Goal: Task Accomplishment & Management: Complete application form

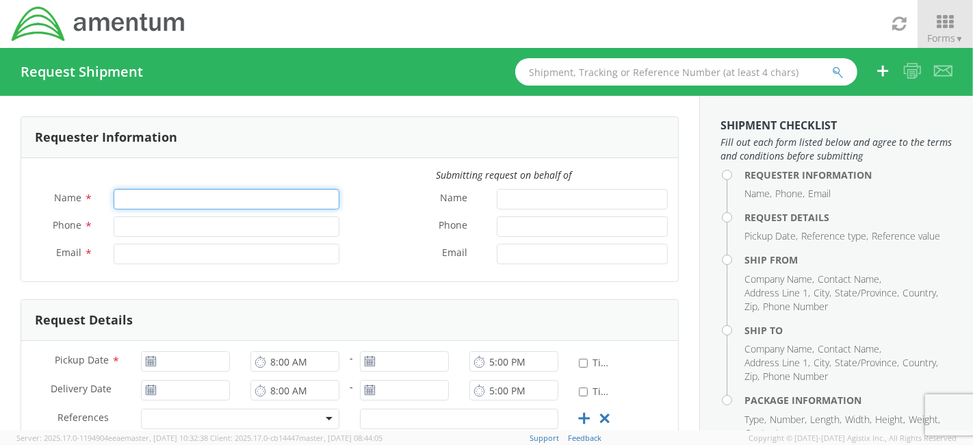
click at [239, 199] on input "Name *" at bounding box center [227, 199] width 226 height 21
type input "[PERSON_NAME]"
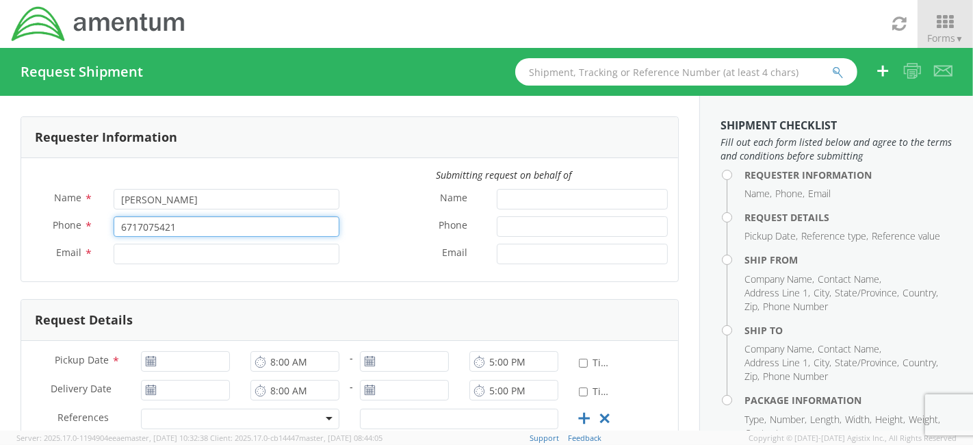
click at [121, 226] on input "6717075421" at bounding box center [227, 226] width 226 height 21
type input "[PHONE_NUMBER]"
click at [202, 256] on input "Email *" at bounding box center [227, 254] width 226 height 21
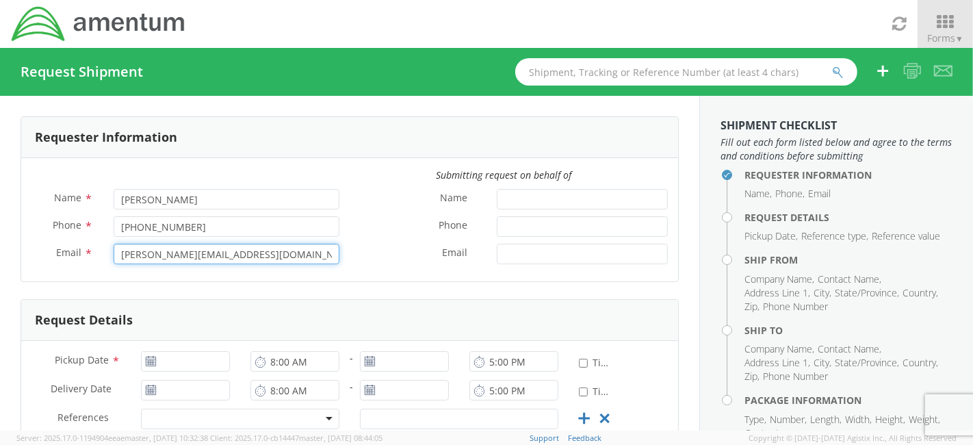
type input "[PERSON_NAME][EMAIL_ADDRESS][DOMAIN_NAME]"
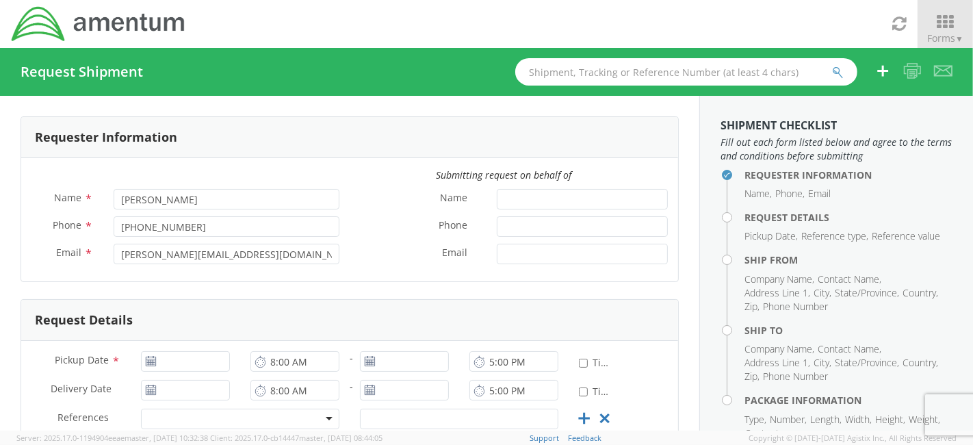
click at [378, 258] on label "Email *" at bounding box center [418, 253] width 137 height 18
click at [497, 258] on input "Email *" at bounding box center [582, 254] width 171 height 21
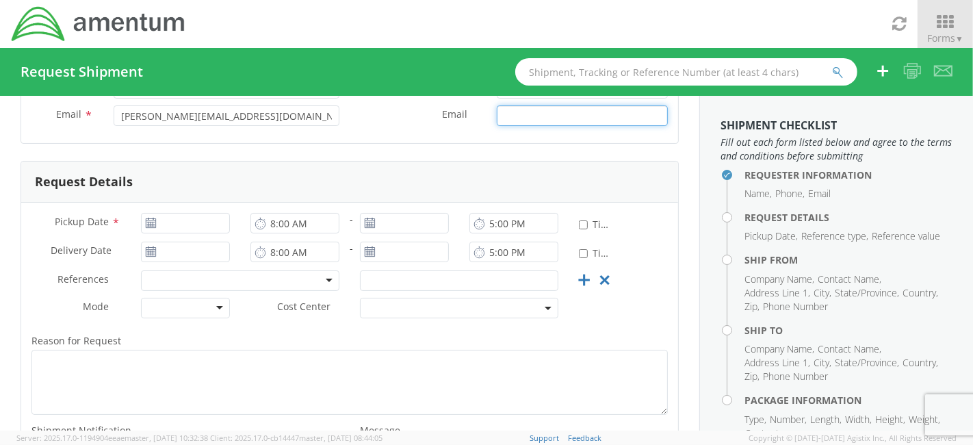
scroll to position [140, 0]
click at [150, 224] on icon at bounding box center [151, 221] width 12 height 11
click at [146, 216] on icon at bounding box center [151, 221] width 12 height 11
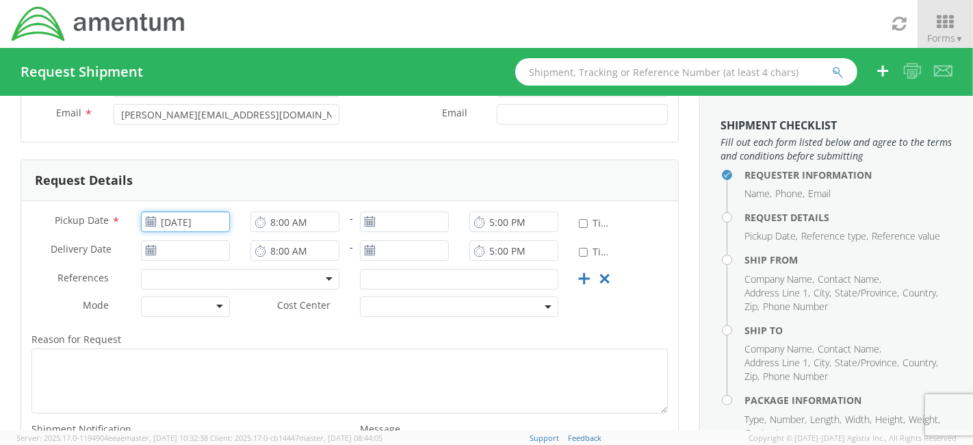
click at [196, 224] on input "[DATE]" at bounding box center [185, 221] width 89 height 21
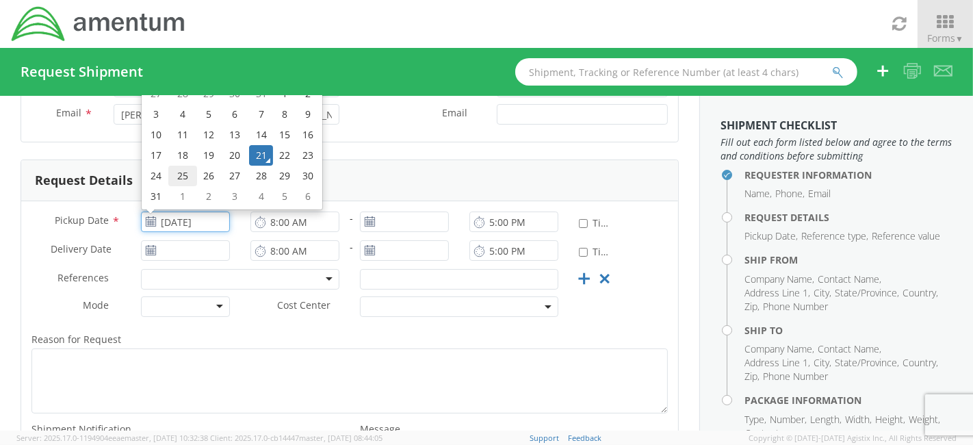
click at [178, 175] on td "25" at bounding box center [182, 176] width 29 height 21
type input "[DATE]"
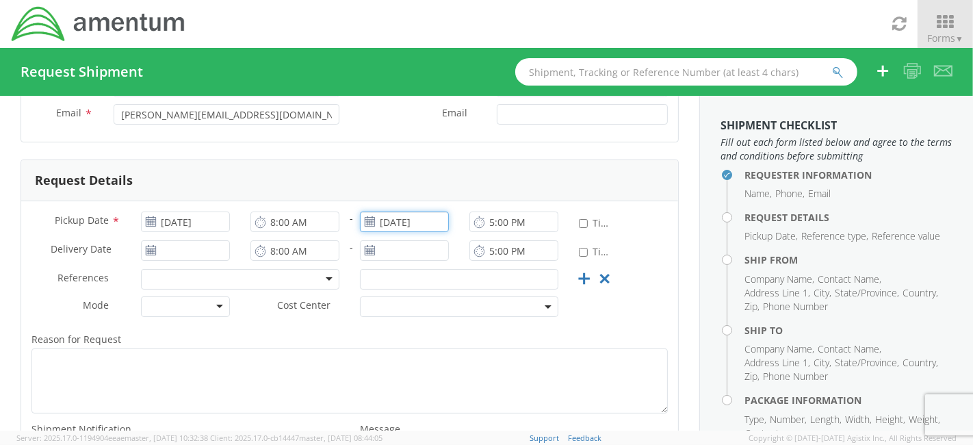
click at [414, 222] on input "[DATE]" at bounding box center [404, 221] width 89 height 21
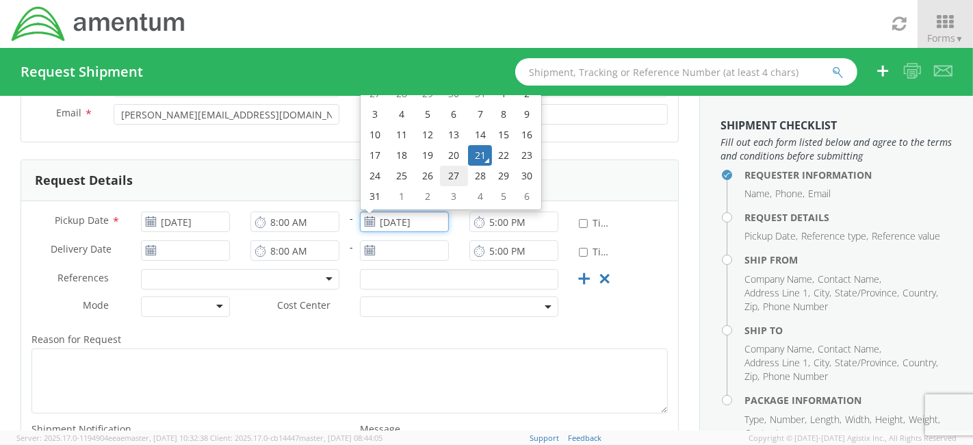
click at [449, 176] on td "27" at bounding box center [454, 176] width 29 height 21
type input "[DATE]"
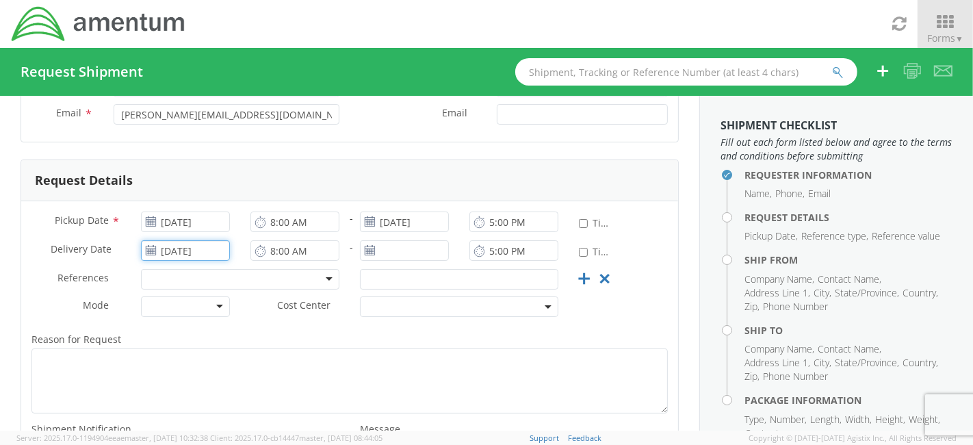
click at [202, 244] on input "[DATE]" at bounding box center [185, 250] width 89 height 21
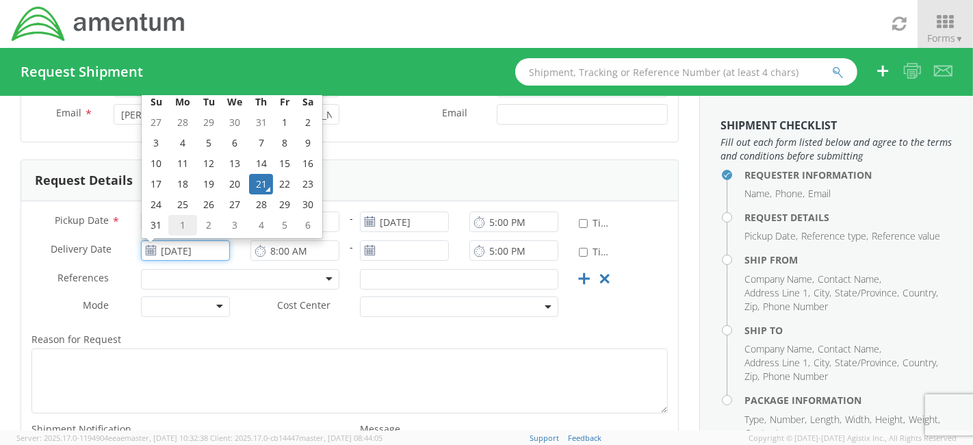
click at [179, 228] on td "1" at bounding box center [182, 225] width 29 height 21
type input "[DATE]"
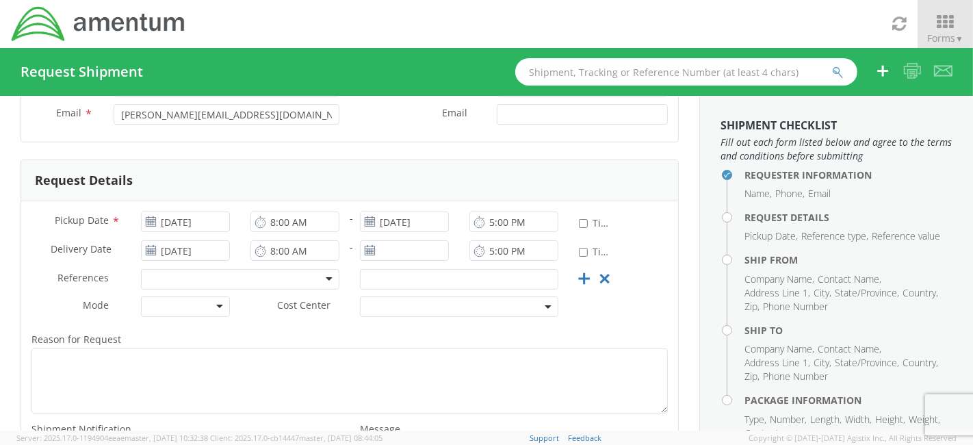
click at [393, 261] on div at bounding box center [404, 253] width 109 height 27
click at [400, 243] on input "[DATE]" at bounding box center [404, 250] width 89 height 21
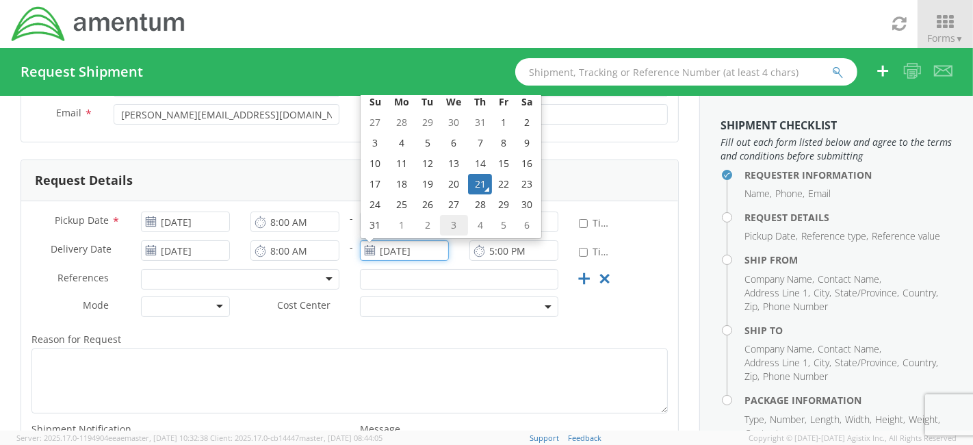
click at [443, 223] on td "3" at bounding box center [454, 225] width 29 height 21
type input "[DATE]"
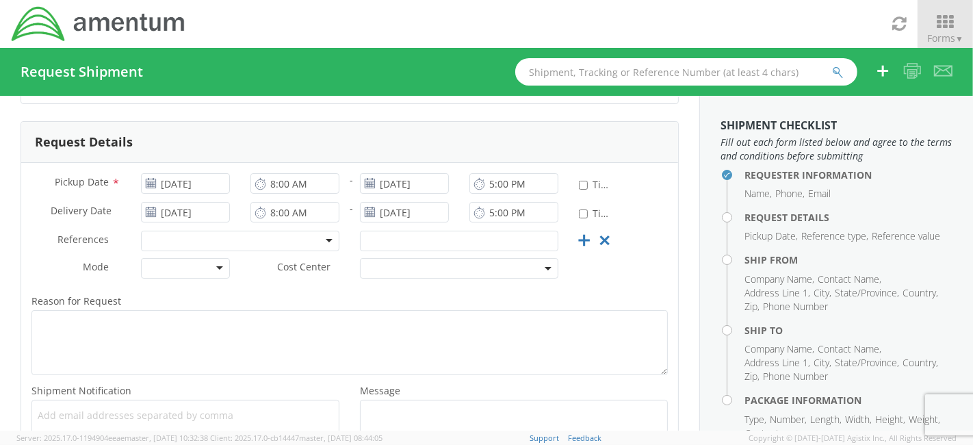
scroll to position [181, 0]
click at [284, 237] on div at bounding box center [240, 238] width 198 height 21
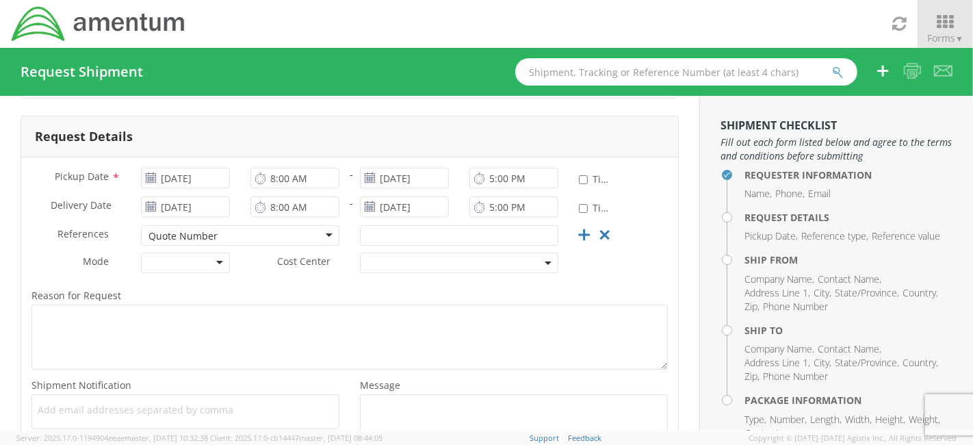
scroll to position [178, 0]
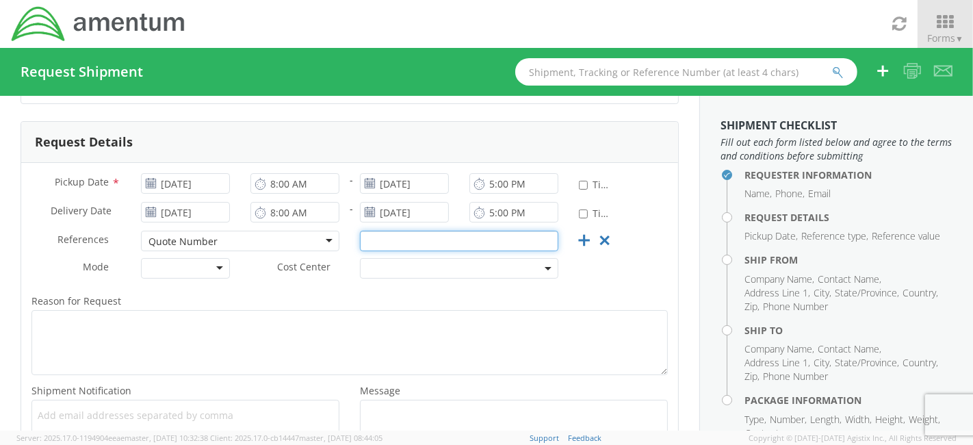
click at [383, 240] on input "text" at bounding box center [459, 241] width 198 height 21
paste input "R-20 08W00267"
type input "Email: R-20 08W00267"
click at [162, 270] on div at bounding box center [185, 268] width 89 height 21
click at [489, 265] on span at bounding box center [459, 268] width 198 height 21
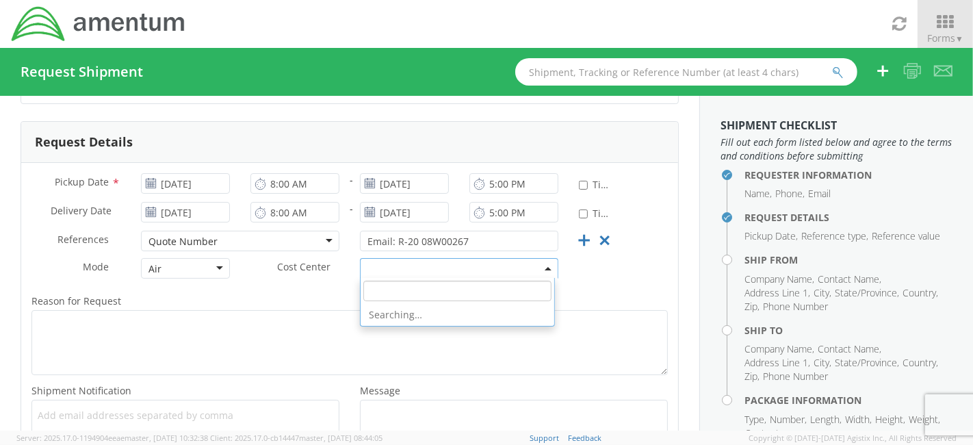
click at [471, 291] on input "search" at bounding box center [457, 290] width 188 height 21
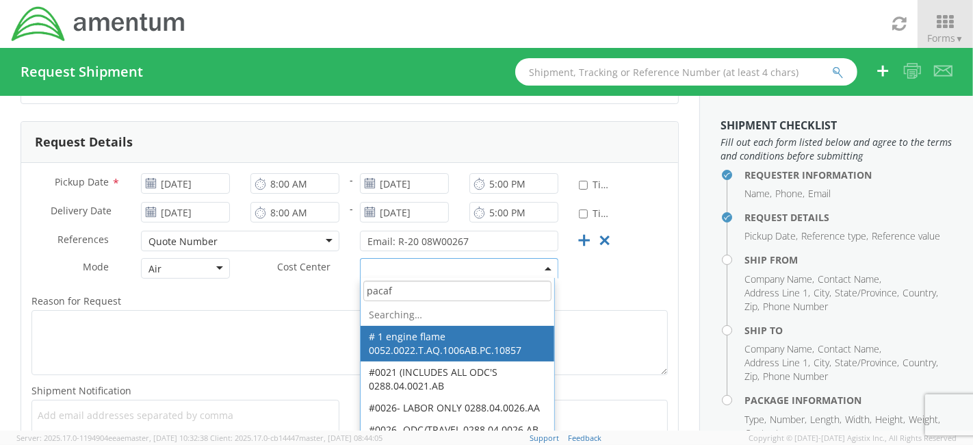
type input "pacaf"
select select "0052.0022.T.AQ.1006AB.PC.10857"
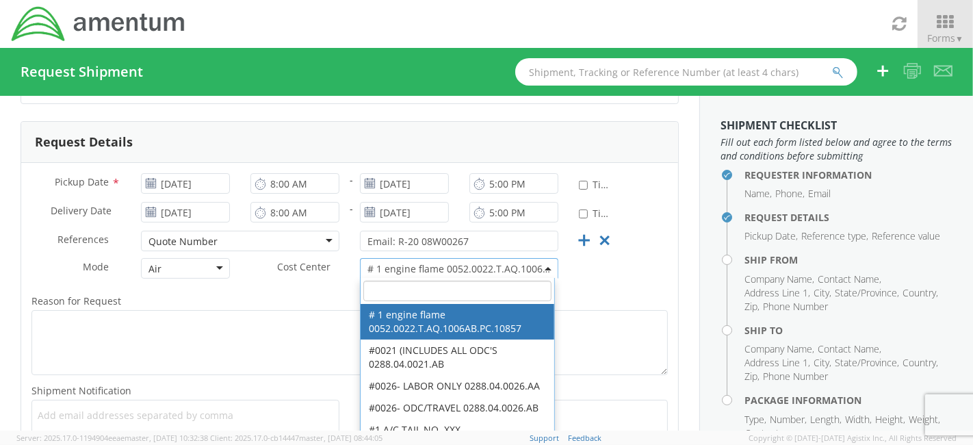
click at [480, 272] on span "# 1 engine flame 0052.0022.T.AQ.1006AB.PC.10857" at bounding box center [458, 268] width 183 height 13
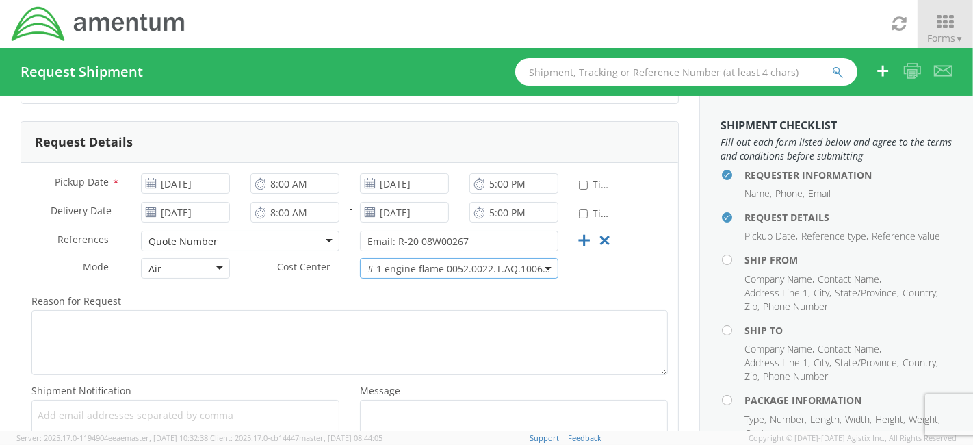
click at [480, 268] on span "# 1 engine flame 0052.0022.T.AQ.1006AB.PC.10857" at bounding box center [458, 268] width 183 height 13
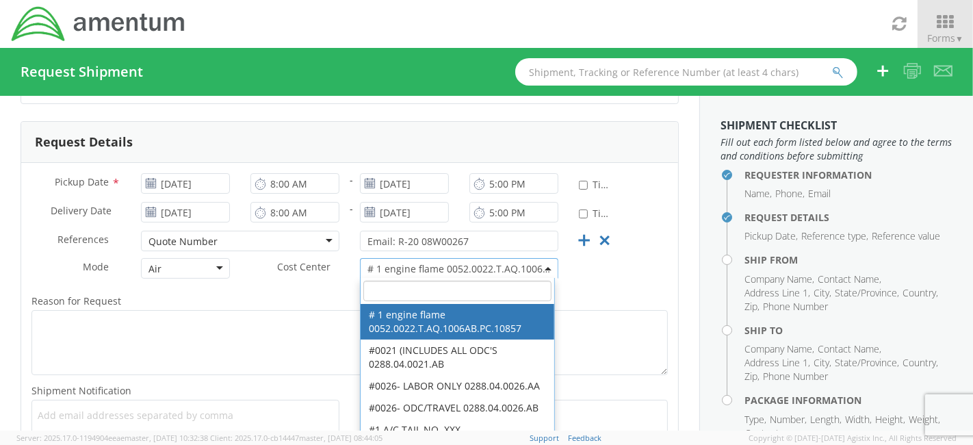
click at [471, 263] on span "# 1 engine flame 0052.0022.T.AQ.1006AB.PC.10857" at bounding box center [458, 268] width 183 height 13
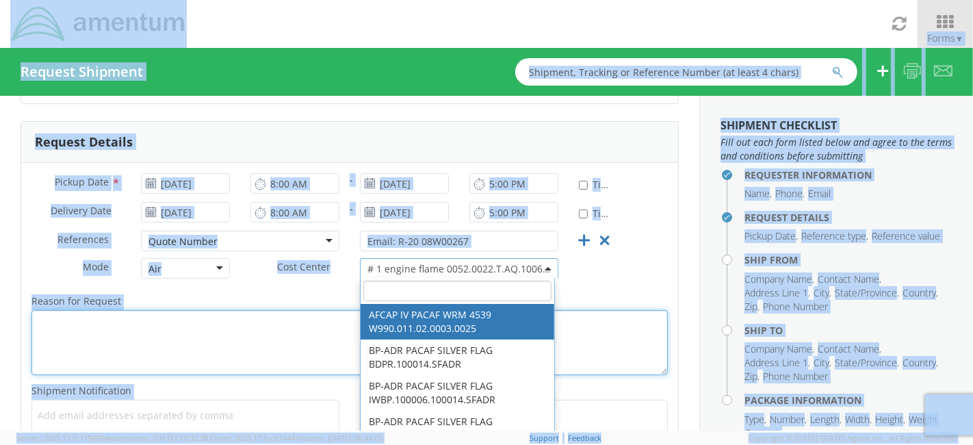
drag, startPoint x: 471, startPoint y: 263, endPoint x: 300, endPoint y: 309, distance: 177.2
click at [300, 310] on textarea "Reason for Request *" at bounding box center [349, 342] width 636 height 65
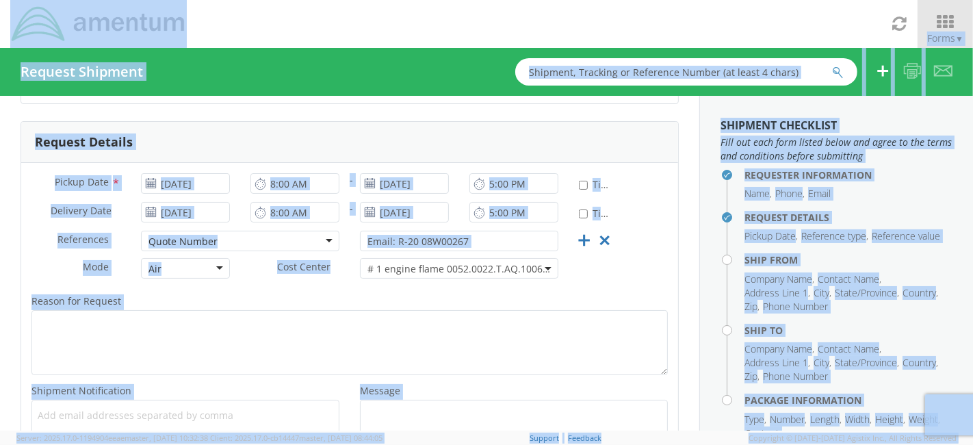
click at [544, 267] on b at bounding box center [547, 268] width 7 height 3
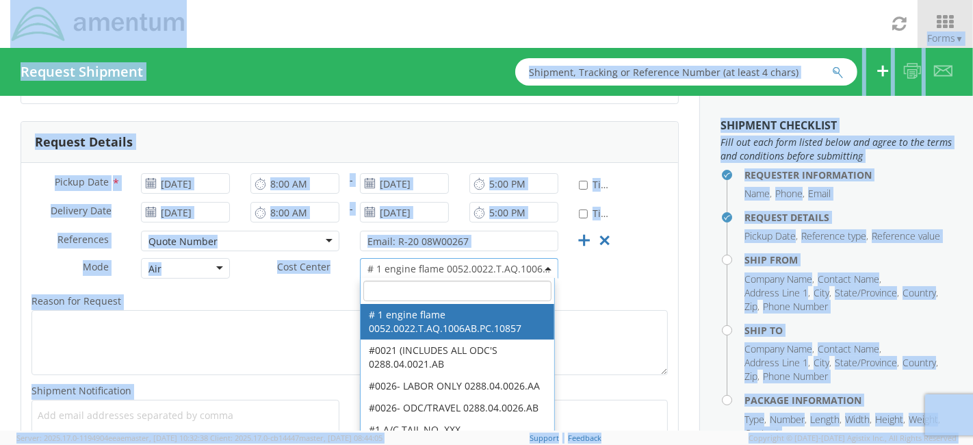
click at [525, 282] on input "search" at bounding box center [457, 290] width 188 height 21
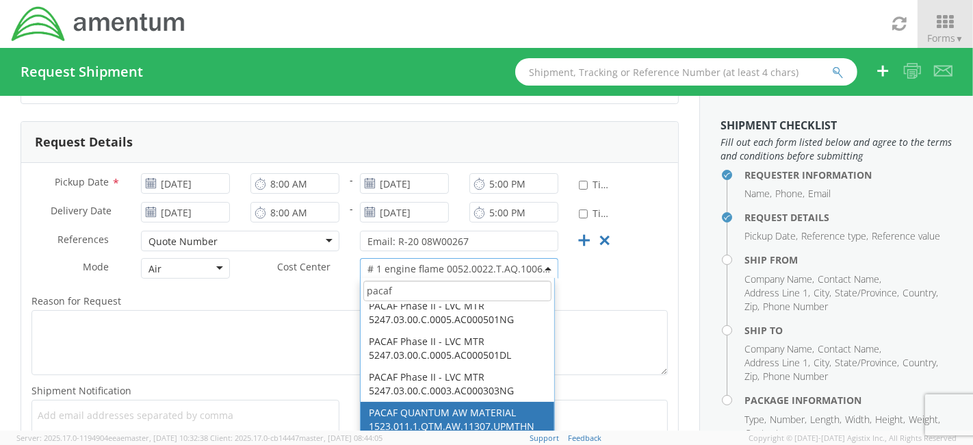
scroll to position [2145, 0]
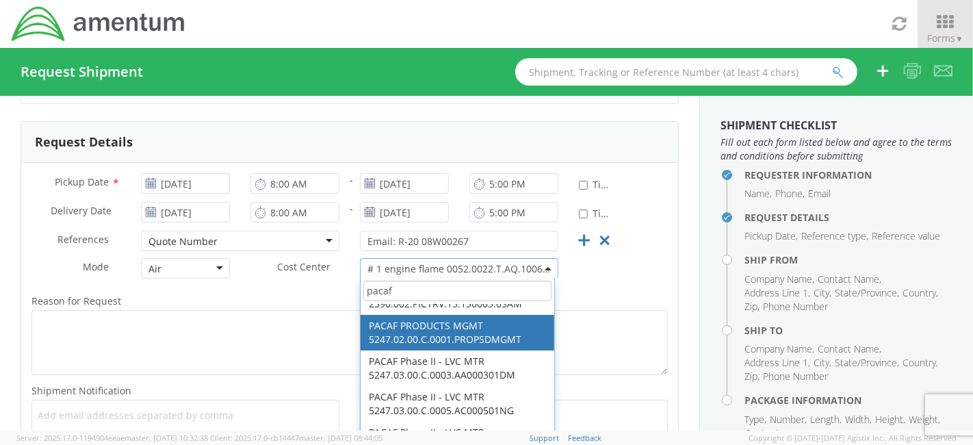
type input "pacaf"
select select "5247.02.00.C.0001.PROPSDMGMT"
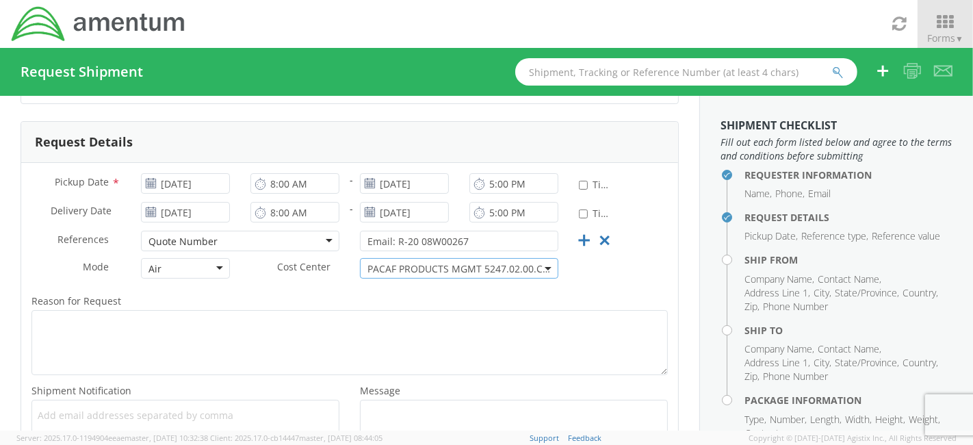
scroll to position [224, 0]
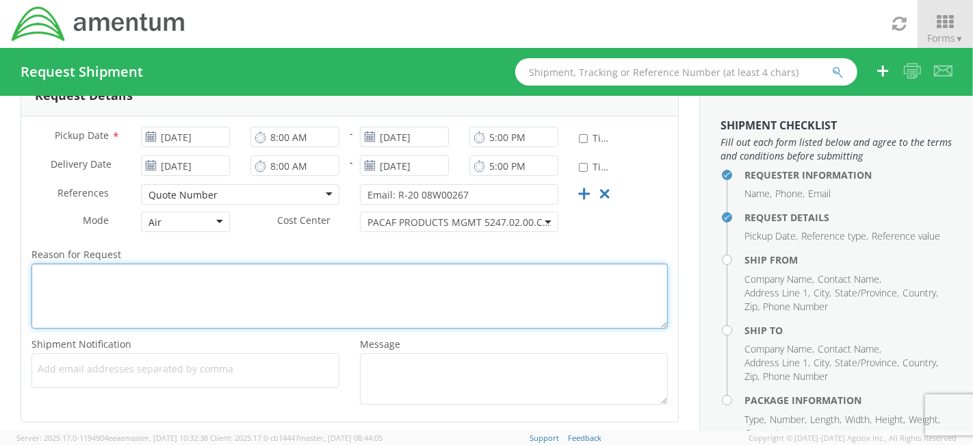
click at [436, 298] on textarea "Reason for Request *" at bounding box center [349, 295] width 636 height 65
click at [192, 275] on textarea "The item is urgently required a" at bounding box center [349, 295] width 636 height 65
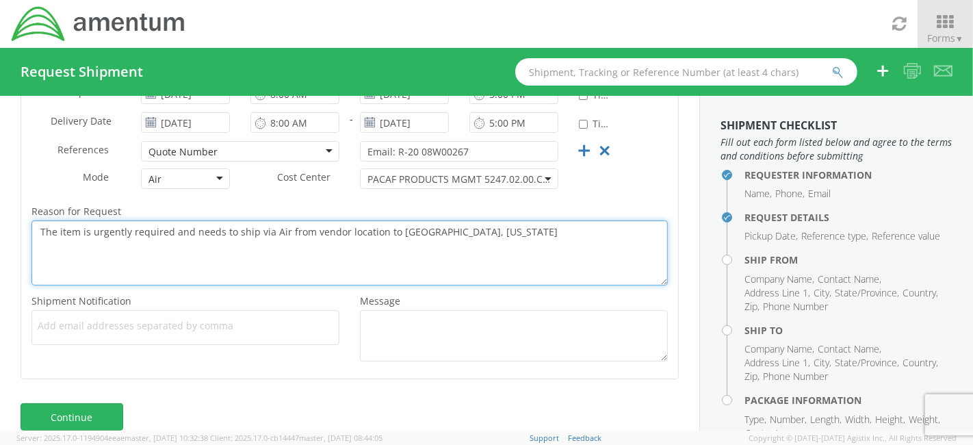
scroll to position [285, 0]
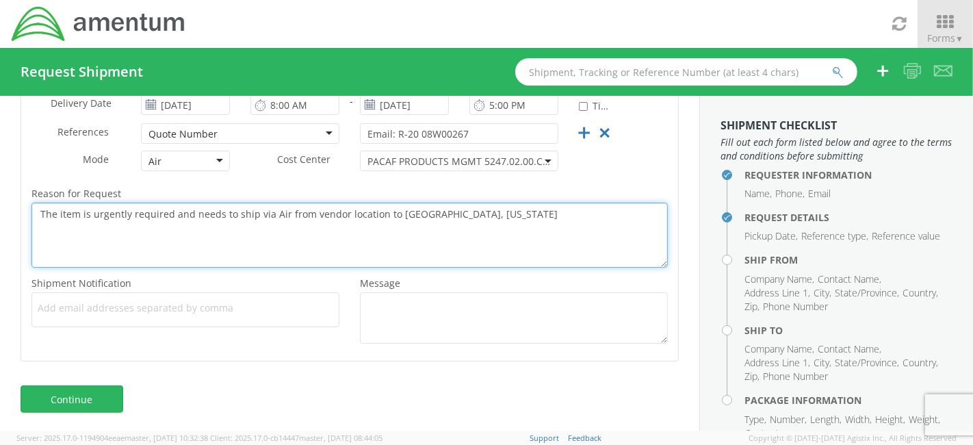
type textarea "The item is urgently required and needs to ship via Air from vendor location to…"
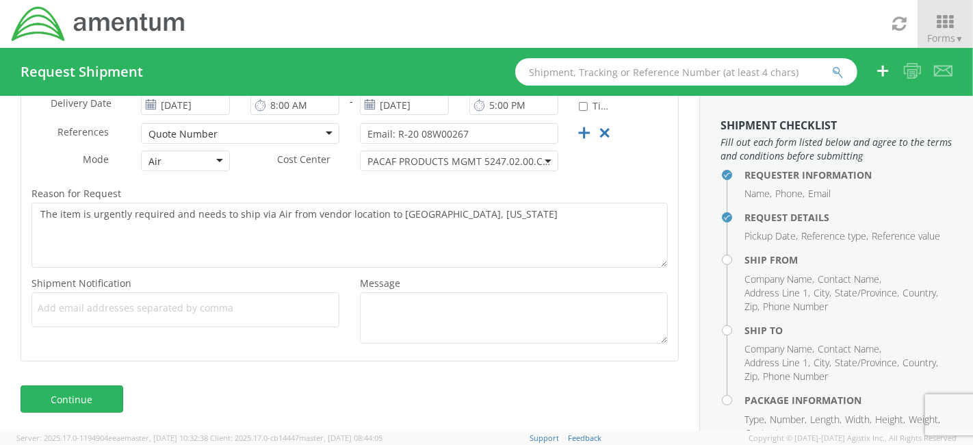
click at [254, 307] on span "Add email addresses separated by comma" at bounding box center [185, 308] width 295 height 14
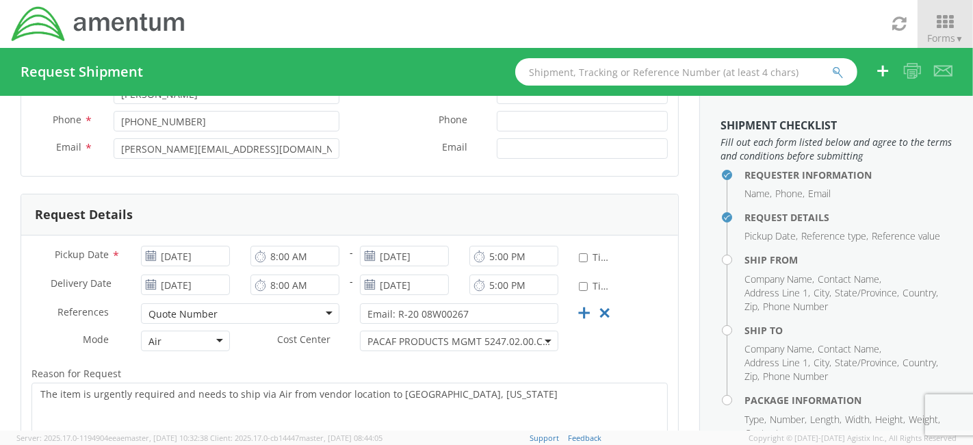
scroll to position [105, 0]
type input "rodpatr"
click at [316, 151] on input "[PERSON_NAME][EMAIL_ADDRESS][DOMAIN_NAME]" at bounding box center [227, 149] width 226 height 21
click at [224, 146] on input "[PERSON_NAME][EMAIL_ADDRESS][DOMAIN_NAME]" at bounding box center [227, 149] width 226 height 21
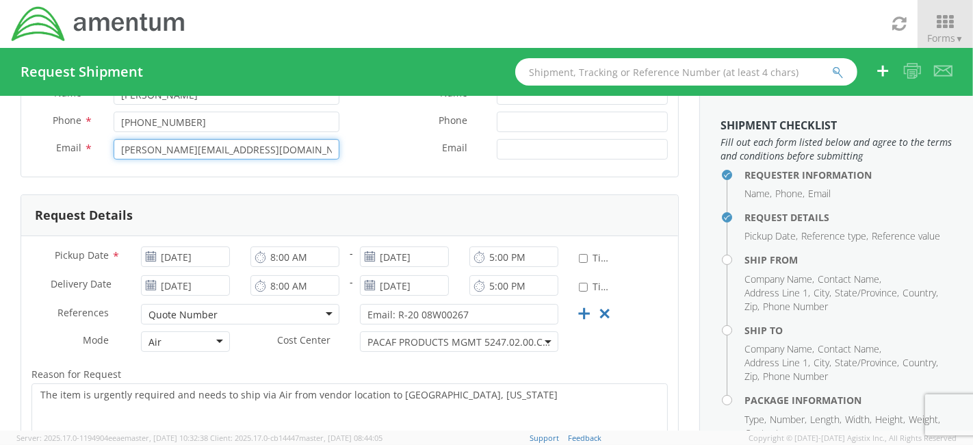
scroll to position [285, 0]
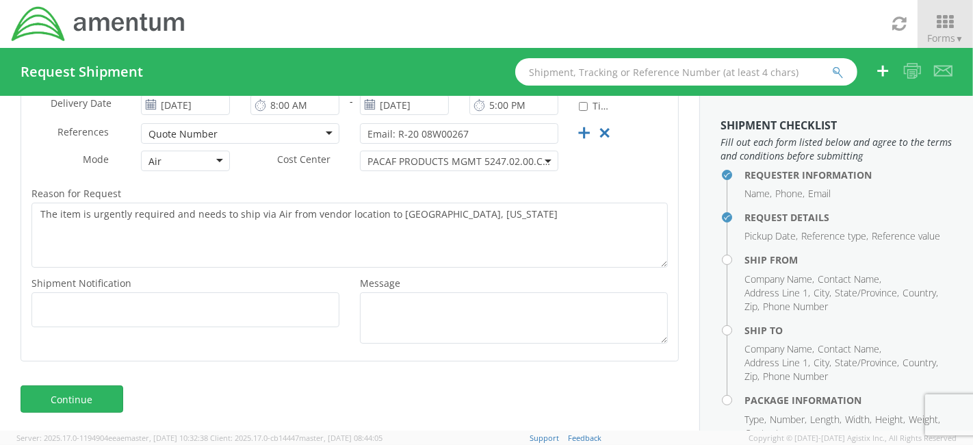
type input "[PERSON_NAME][EMAIL_ADDRESS][DOMAIN_NAME]"
click at [207, 328] on div "Shipment Notification * Add email addresses separated by comma rodpatr" at bounding box center [185, 304] width 328 height 60
click at [212, 309] on span "Add email addresses separated by comma" at bounding box center [185, 308] width 295 height 14
paste input "[PERSON_NAME][EMAIL_ADDRESS][DOMAIN_NAME]"
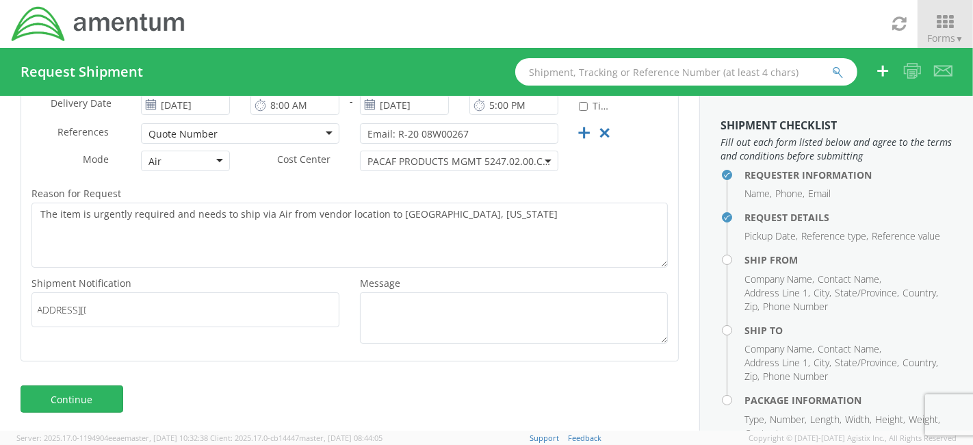
type input "[PERSON_NAME][EMAIL_ADDRESS][DOMAIN_NAME]"
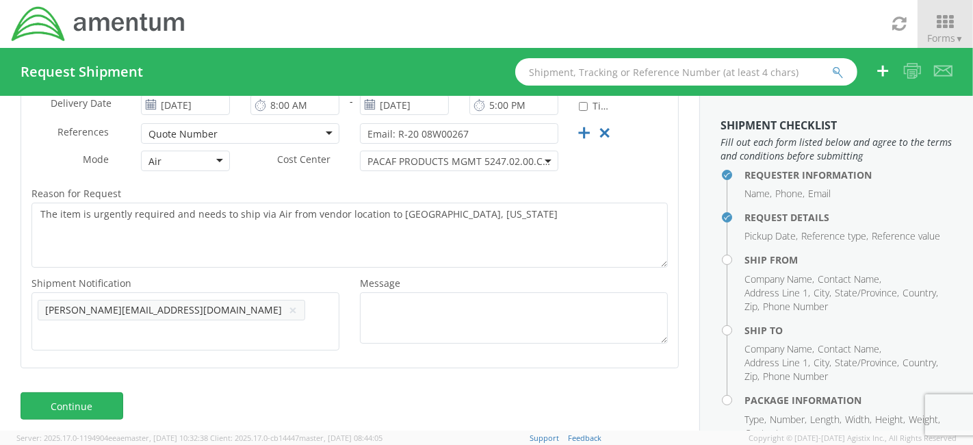
click at [229, 358] on div "Request Details Pickup Date * [DATE] 8:00 AM - [DATE] 5:00 PM * Time Definite D…" at bounding box center [350, 191] width 658 height 354
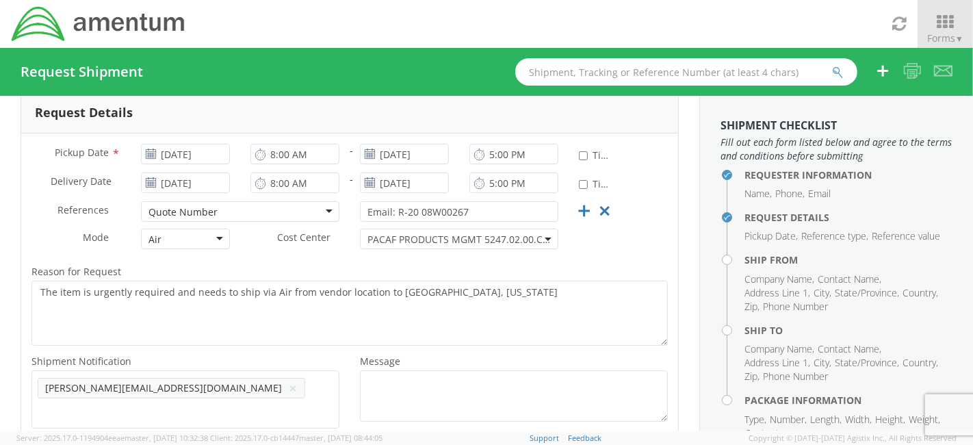
scroll to position [293, 0]
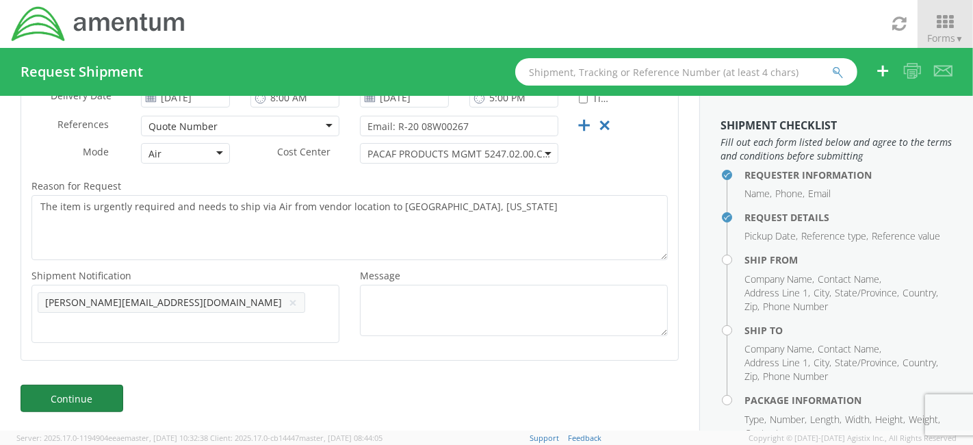
click at [109, 394] on link "Continue" at bounding box center [72, 397] width 103 height 27
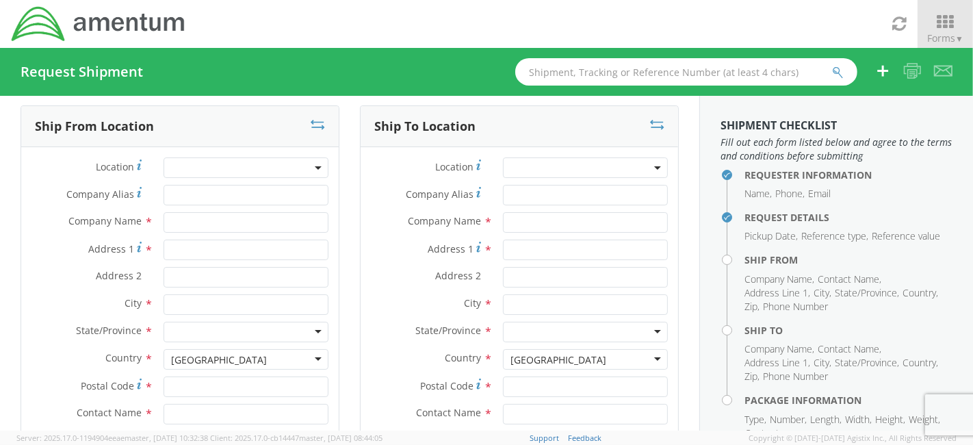
scroll to position [10, 0]
click at [227, 170] on span at bounding box center [245, 169] width 165 height 21
click at [342, 207] on div "Ship From Location Location * Company Alias * Company Name * Address 1 * Addres…" at bounding box center [179, 351] width 339 height 488
click at [280, 222] on input "text" at bounding box center [245, 223] width 165 height 21
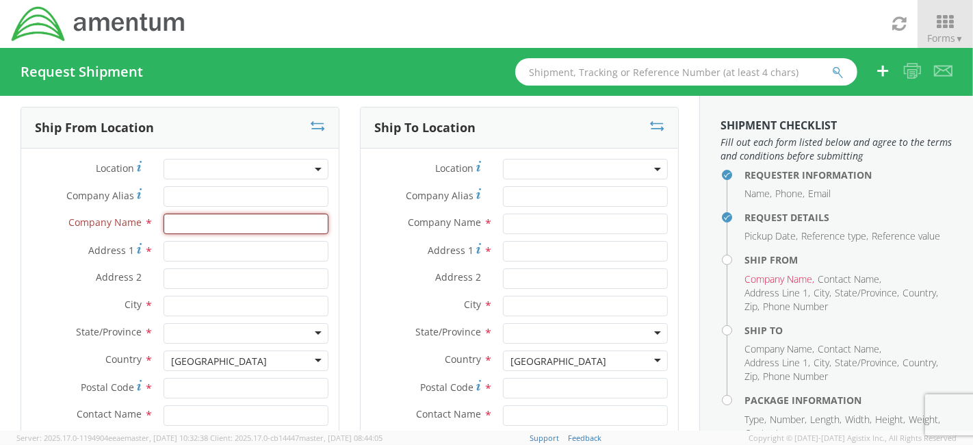
paste input "The [PERSON_NAME] Company"
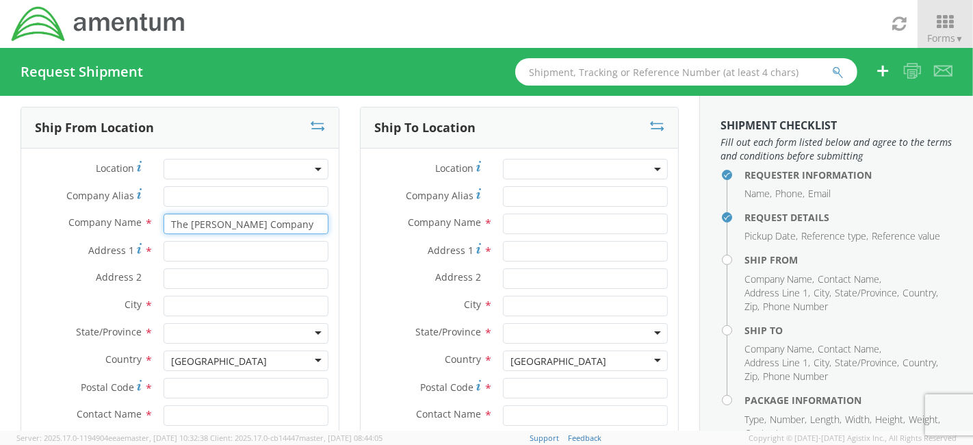
type input "The [PERSON_NAME] Company"
click at [350, 243] on div "Ship To Location Location * Company Alias * Company Name * Address 1 * Address …" at bounding box center [519, 351] width 339 height 488
click at [224, 253] on input "Address 1 *" at bounding box center [245, 251] width 165 height 21
paste input "[STREET_ADDRESS][PERSON_NAME]"
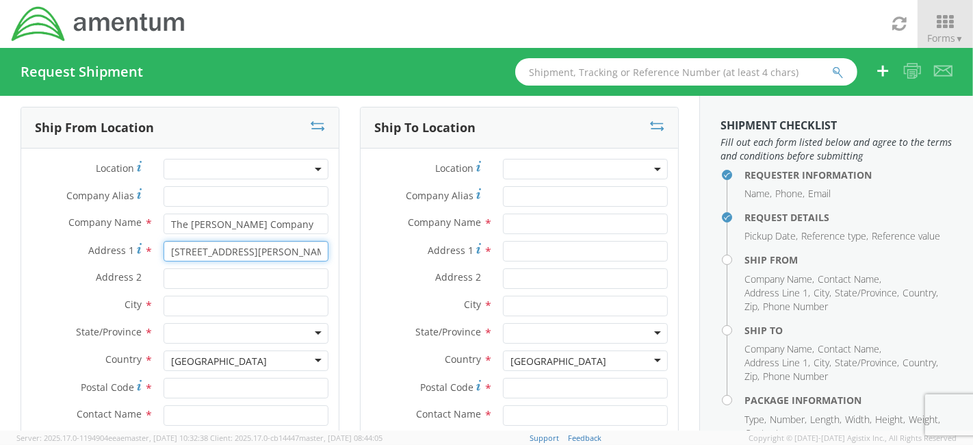
type input "[STREET_ADDRESS][PERSON_NAME]"
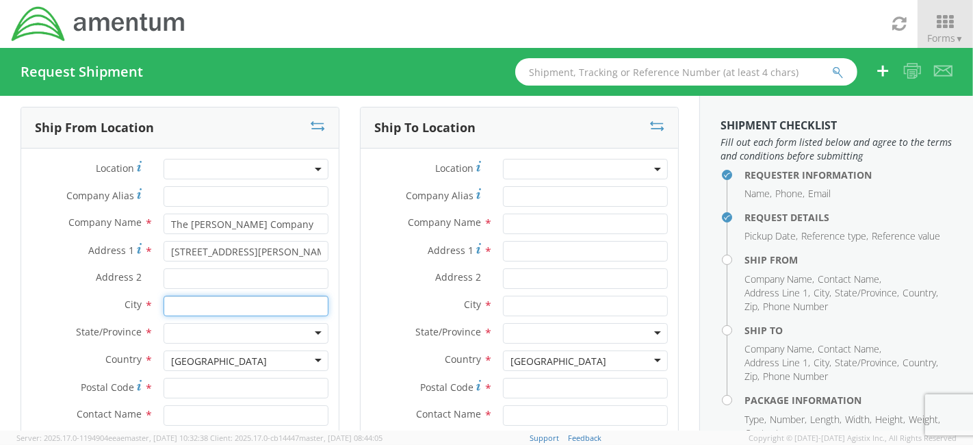
click at [230, 311] on input "text" at bounding box center [245, 305] width 165 height 21
type input "[PERSON_NAME]"
click at [350, 300] on div "Ship To Location Location * Company Alias * Company Name * Address 1 * Address …" at bounding box center [519, 351] width 339 height 488
click at [250, 332] on div at bounding box center [245, 333] width 165 height 21
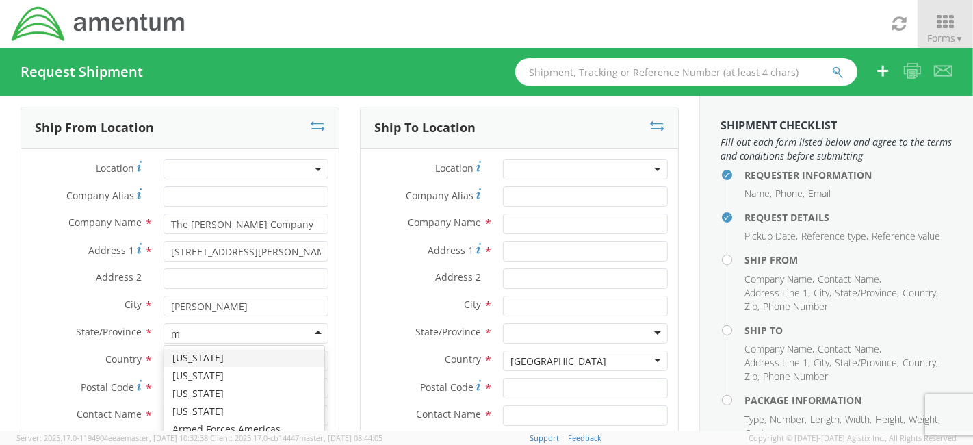
type input "ma"
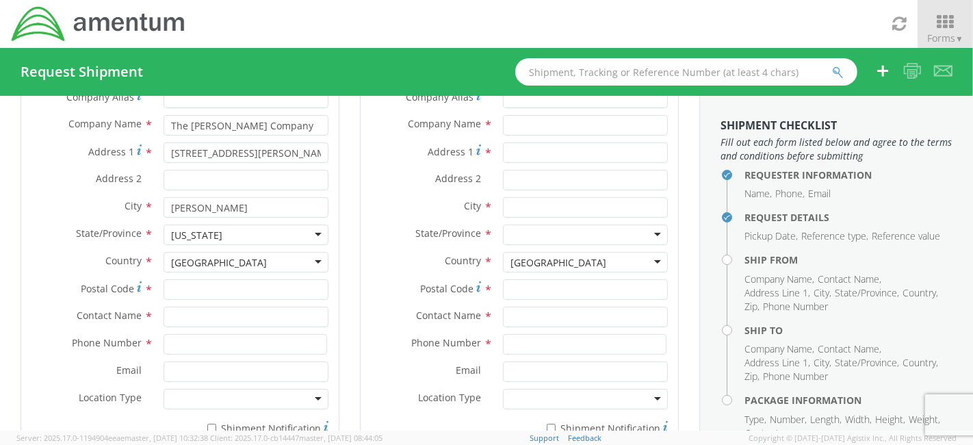
scroll to position [109, 0]
click at [232, 288] on input "Postal Code *" at bounding box center [245, 288] width 165 height 21
paste input "01749"
type input "01749"
click at [235, 319] on input "text" at bounding box center [245, 316] width 165 height 21
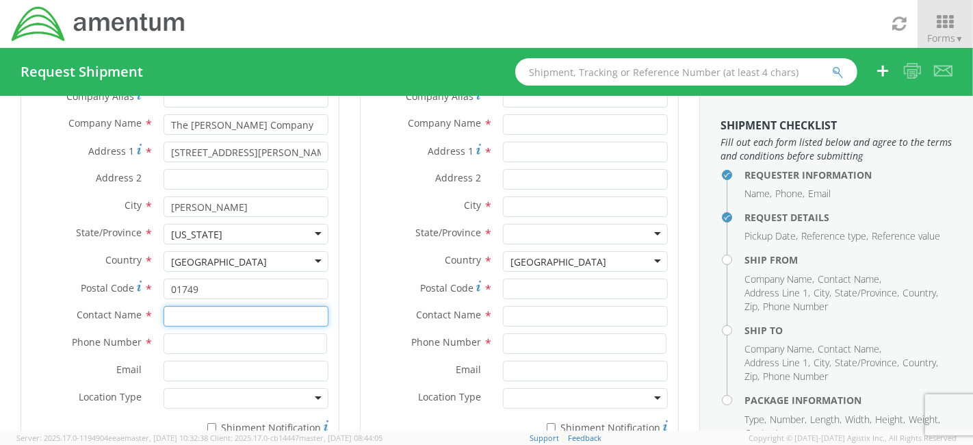
paste input "[PERSON_NAME]"
type input "[PERSON_NAME]"
click at [188, 341] on input at bounding box center [244, 343] width 163 height 21
paste input "[PHONE_NUMBER]"
type input "[PHONE_NUMBER]"
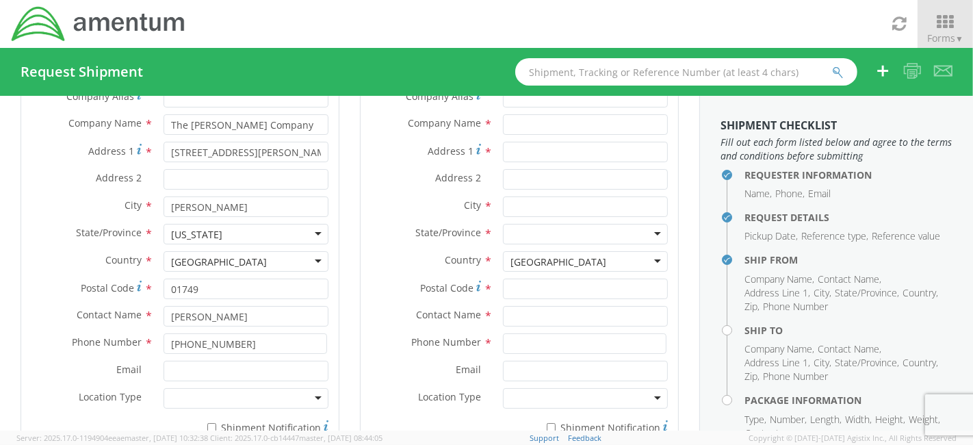
click at [340, 305] on div "Ship From Location Location * Company Alias * Company Name * The [PERSON_NAME] …" at bounding box center [179, 252] width 339 height 488
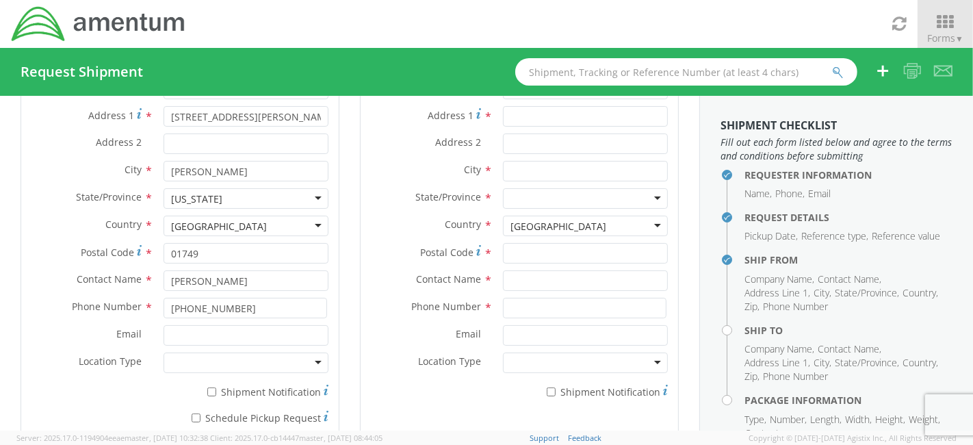
scroll to position [145, 0]
click at [198, 332] on input "Email *" at bounding box center [245, 334] width 165 height 21
paste input "[EMAIL_ADDRESS][DOMAIN_NAME]"
type input "[EMAIL_ADDRESS][DOMAIN_NAME]"
click at [240, 364] on div at bounding box center [245, 362] width 165 height 21
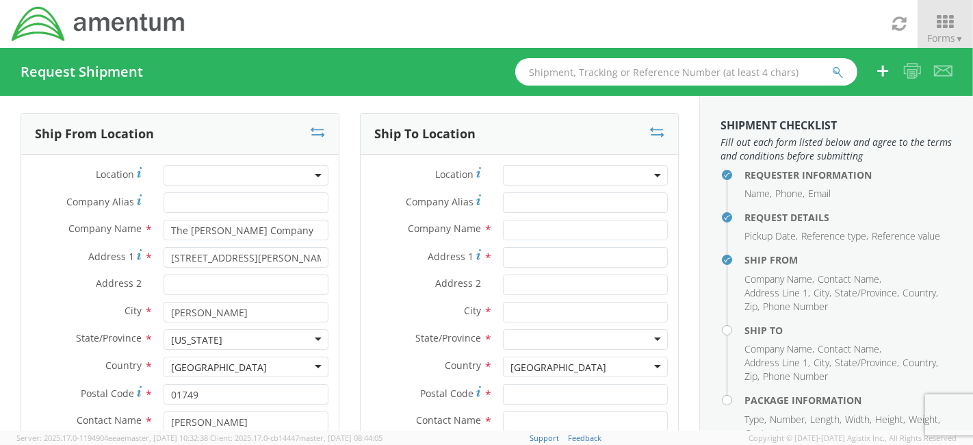
scroll to position [3, 0]
click at [557, 233] on input "text" at bounding box center [585, 230] width 165 height 21
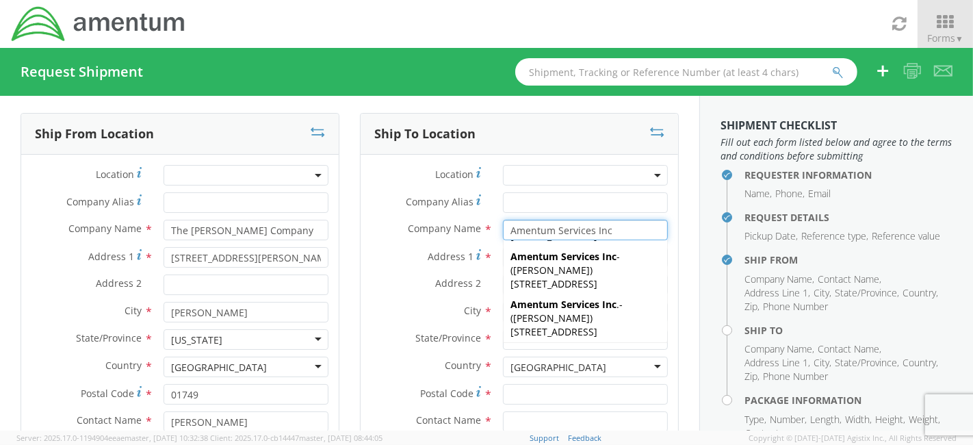
scroll to position [340, 0]
drag, startPoint x: 611, startPoint y: 229, endPoint x: 436, endPoint y: 220, distance: 174.7
click at [436, 220] on div "Company Name * Amentum Services Inc Amentum Services Inc AMENTUM SERVICES INC -…" at bounding box center [518, 230] width 317 height 21
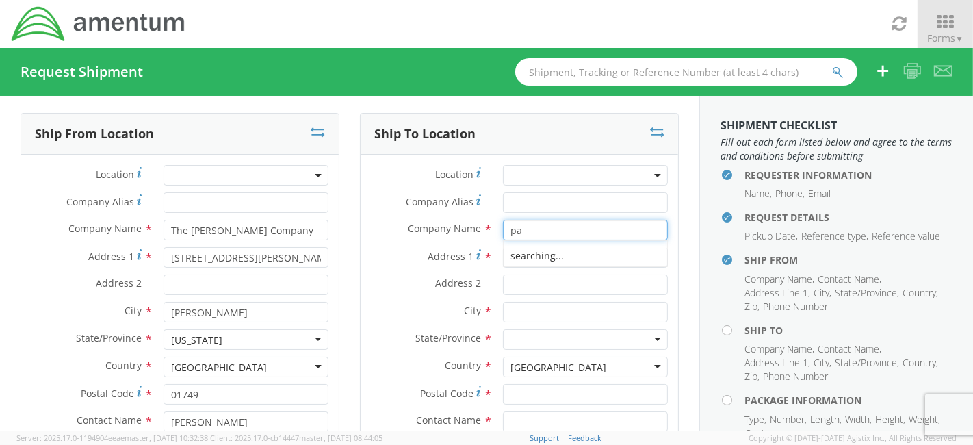
type input "p"
type input "A"
type input "G"
drag, startPoint x: 549, startPoint y: 226, endPoint x: 453, endPoint y: 231, distance: 95.2
click at [453, 231] on div "Company Name * PACAF pac" at bounding box center [518, 230] width 317 height 21
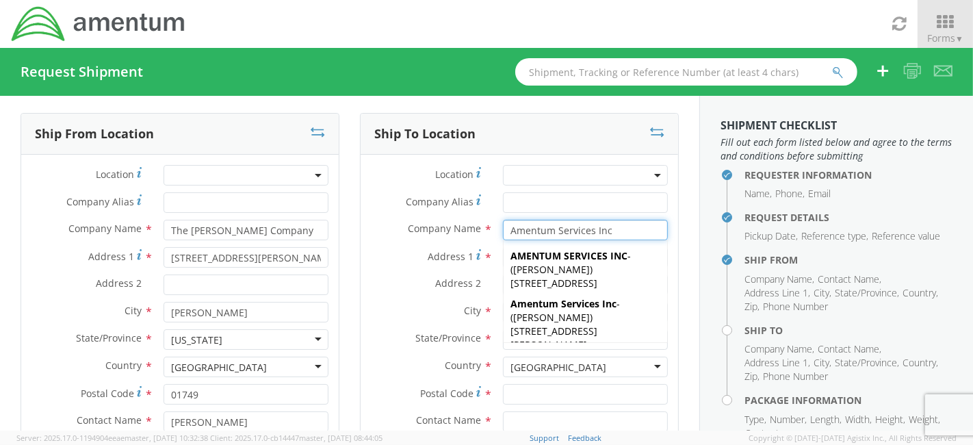
type input "Amentum Services Inc"
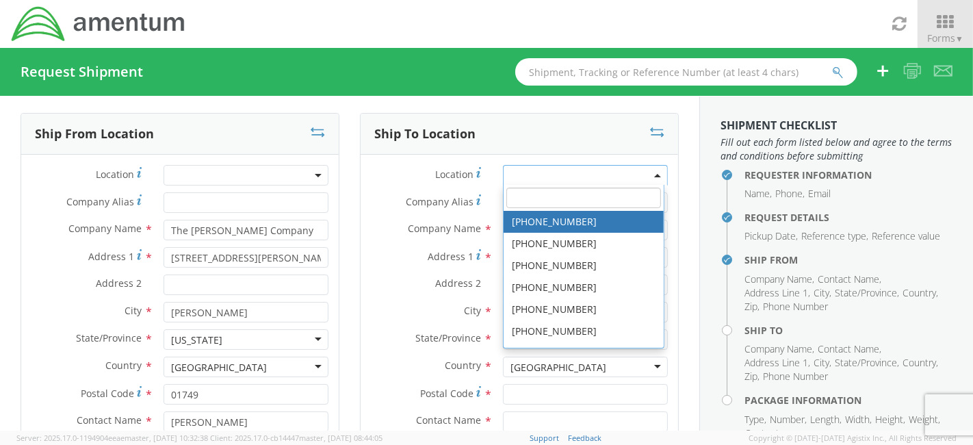
click at [629, 172] on span at bounding box center [585, 175] width 165 height 21
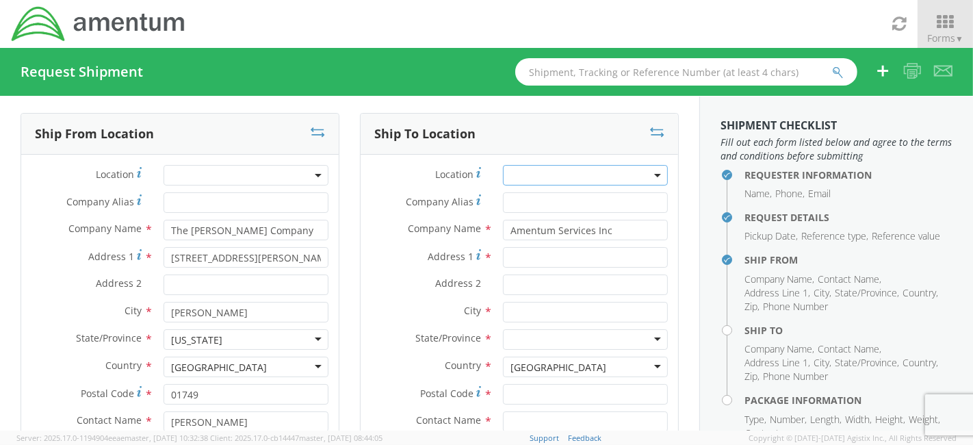
click at [631, 179] on span at bounding box center [585, 175] width 165 height 21
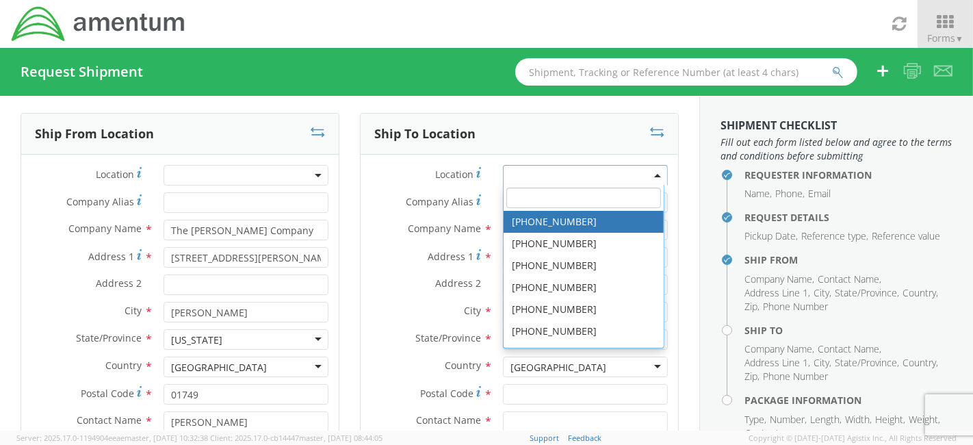
click at [642, 172] on span at bounding box center [585, 175] width 165 height 21
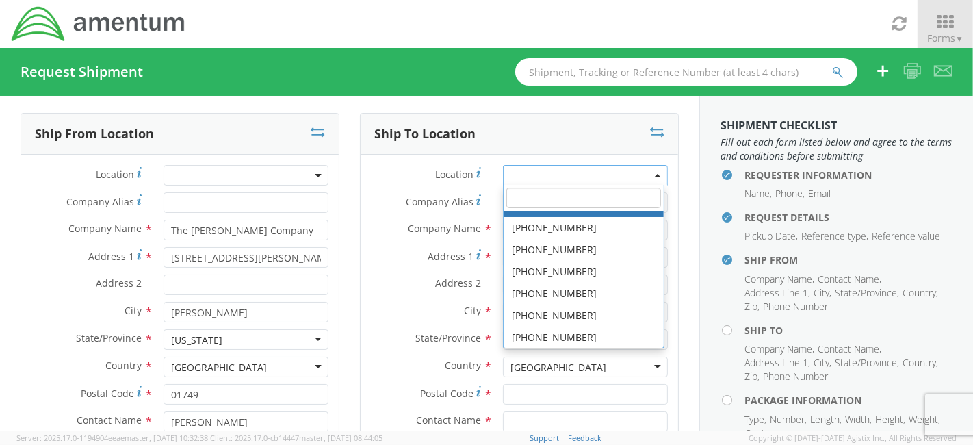
click at [383, 172] on label "Location *" at bounding box center [426, 174] width 132 height 18
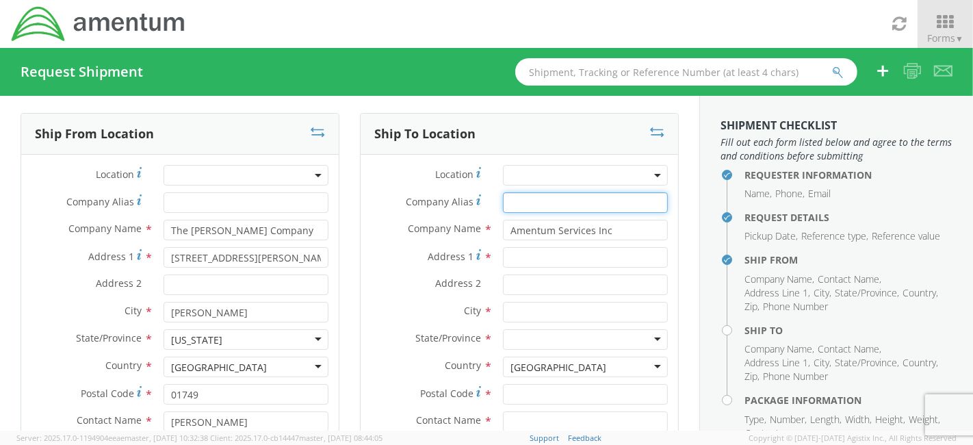
click at [537, 201] on input "Company Alias *" at bounding box center [585, 202] width 165 height 21
type input "PACAF"
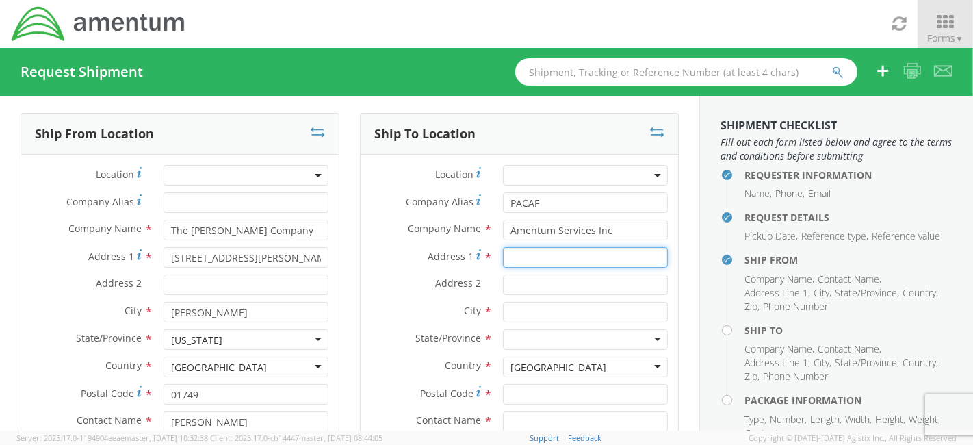
click at [519, 252] on input "Address 1 *" at bounding box center [585, 257] width 165 height 21
paste input "Bldg. 18046B"
type input "Bldg. 18046A"
click at [531, 280] on input "Address 2 *" at bounding box center [585, 284] width 165 height 21
paste input "Arc Light Blvd."
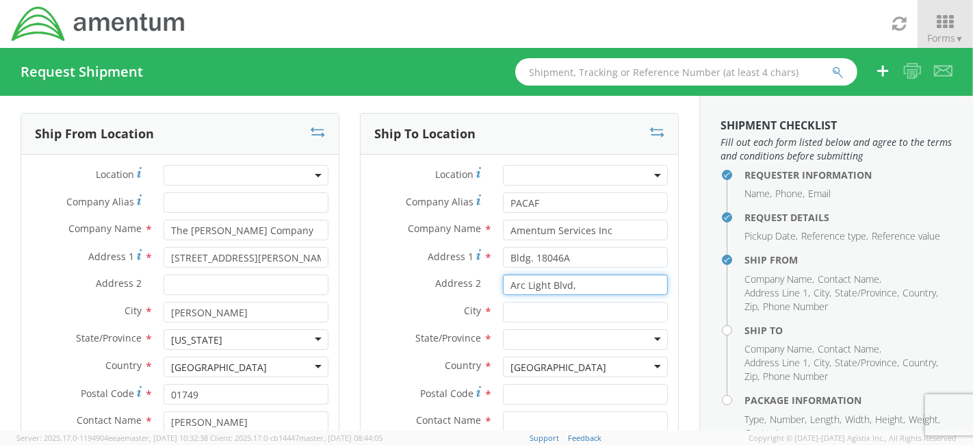
paste input "AAFB"
type input "Arc Light Blvd, AAFB"
click at [542, 308] on input "text" at bounding box center [585, 312] width 165 height 21
type input "Yigo"
type input "[US_STATE]"
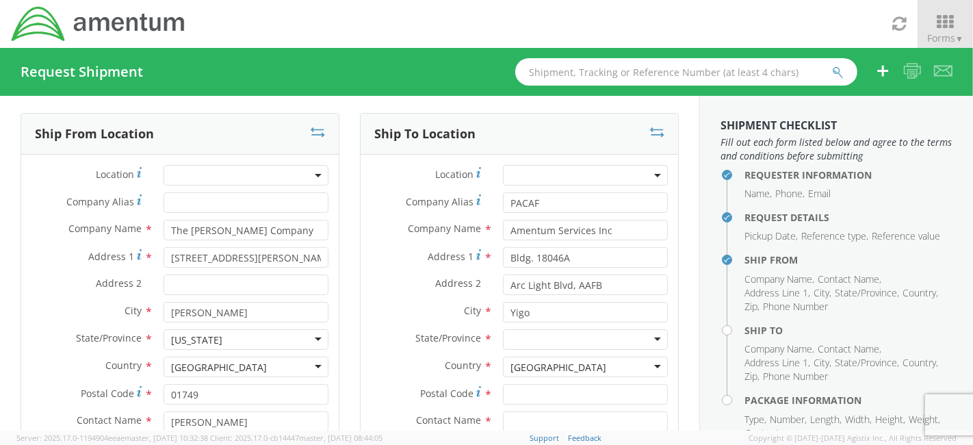
click at [391, 311] on label "City *" at bounding box center [426, 311] width 132 height 18
click at [547, 343] on div at bounding box center [585, 339] width 165 height 21
type input "[US_STATE]"
click at [343, 364] on div "Ship From Location Location * Company Alias * Company Name * The [PERSON_NAME] …" at bounding box center [179, 357] width 339 height 488
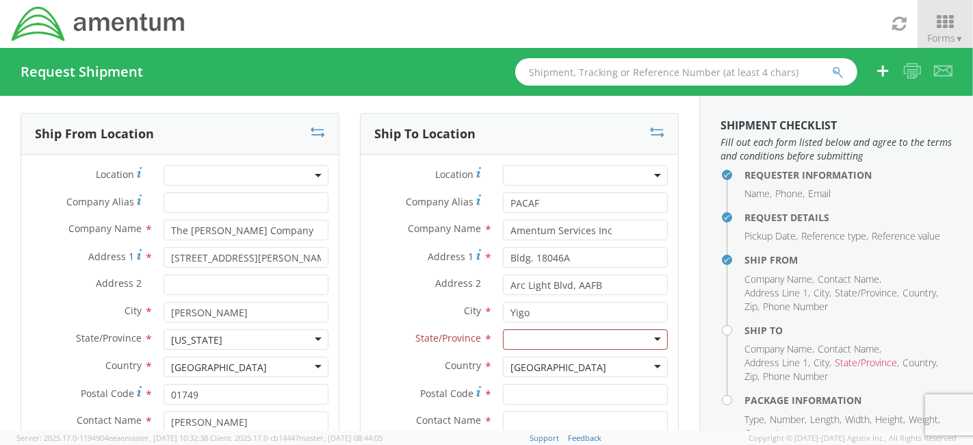
click at [526, 363] on div "[GEOGRAPHIC_DATA]" at bounding box center [558, 367] width 96 height 14
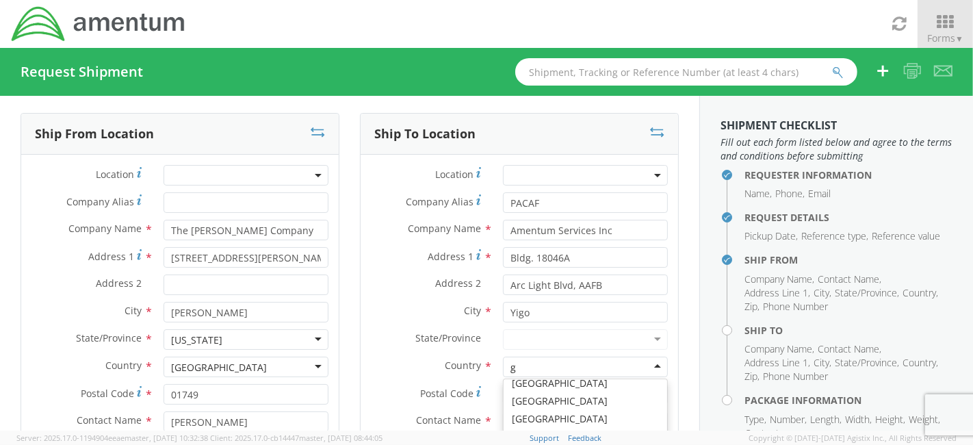
scroll to position [3, 0]
type input "gua"
click at [384, 291] on div "Address [STREET_ADDRESS]" at bounding box center [518, 284] width 317 height 21
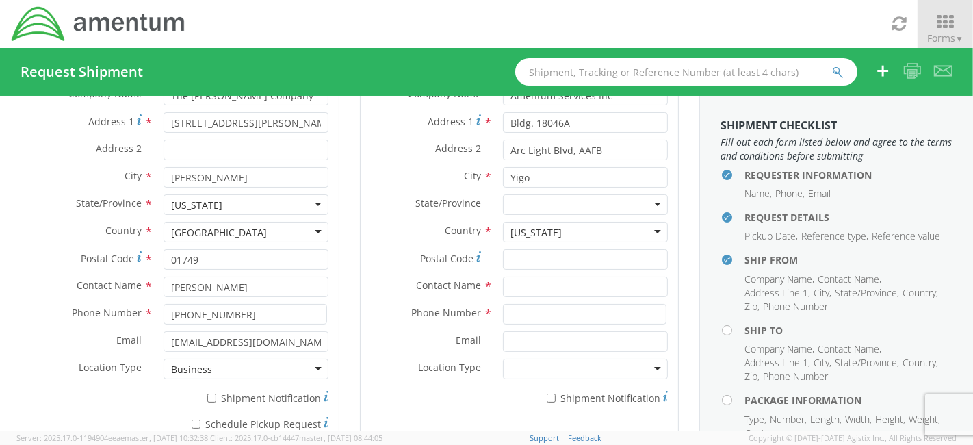
scroll to position [140, 0]
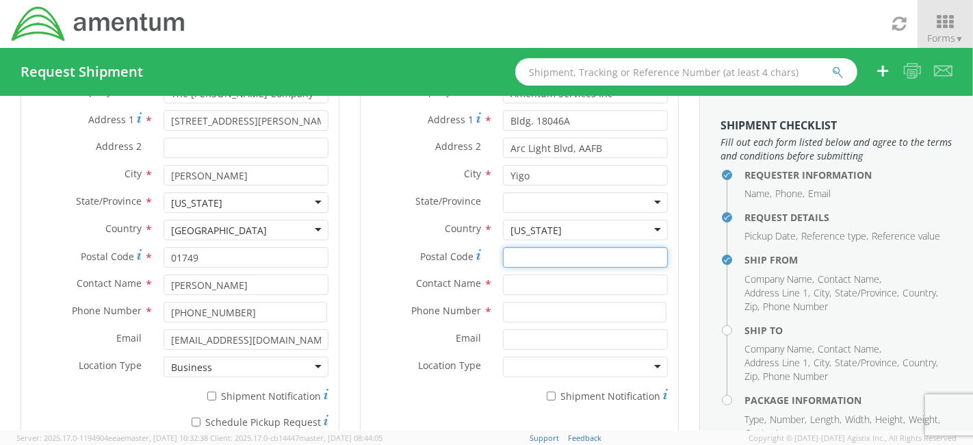
click at [531, 259] on input "Postal Code *" at bounding box center [585, 257] width 165 height 21
paste input "96929"
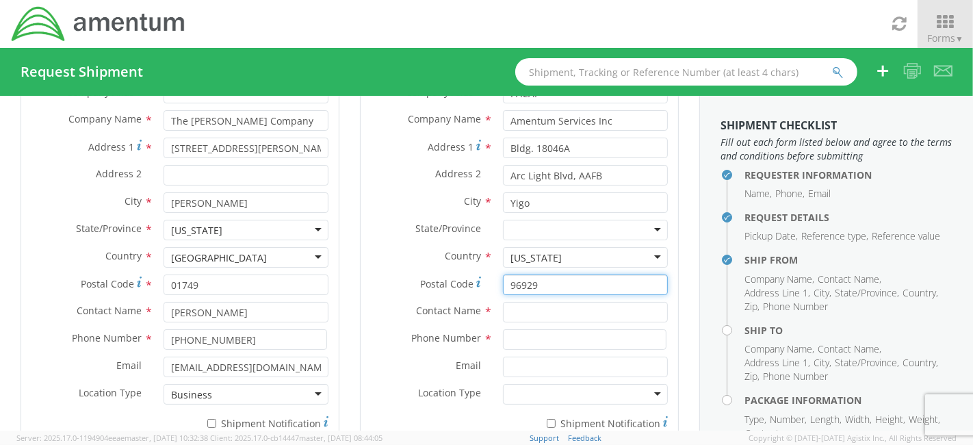
scroll to position [113, 0]
type input "96929"
click at [543, 311] on input "text" at bounding box center [585, 312] width 165 height 21
type input "[PERSON_NAME]"
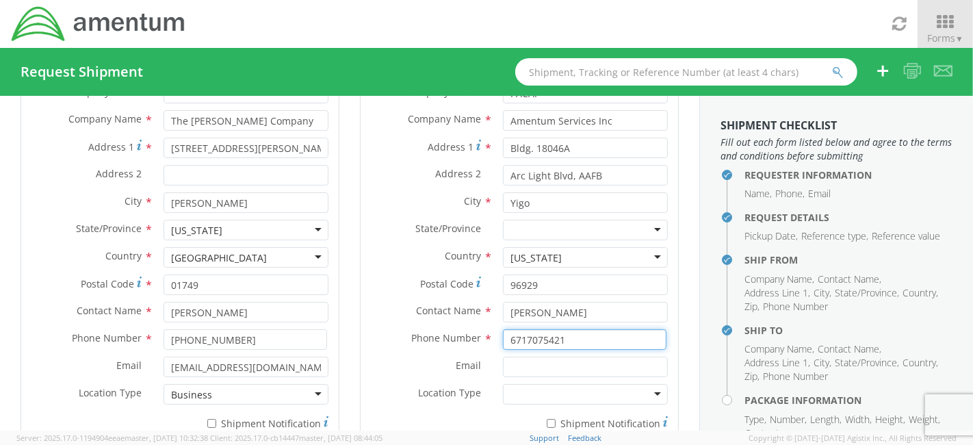
click at [518, 341] on input "6717075421" at bounding box center [584, 339] width 163 height 21
click at [536, 337] on input "671-7075421" at bounding box center [584, 339] width 163 height 21
type input "[PHONE_NUMBER]"
click at [795, 171] on h4 "Requester Information" at bounding box center [848, 175] width 208 height 10
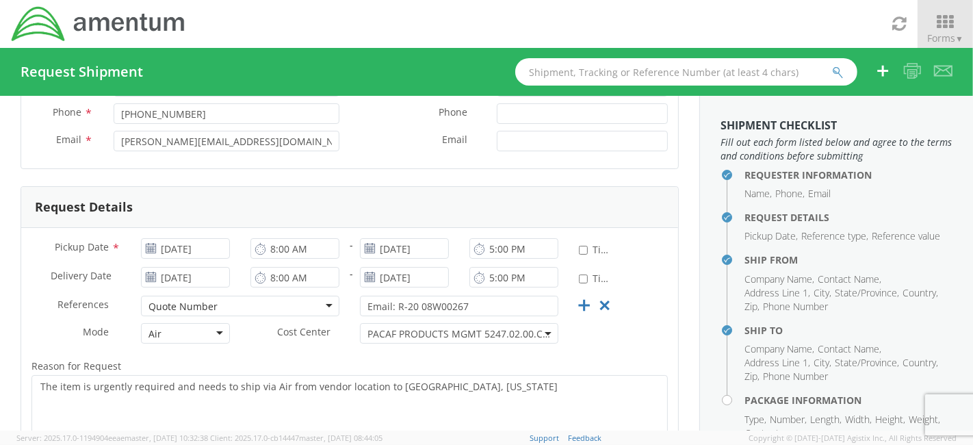
scroll to position [1, 0]
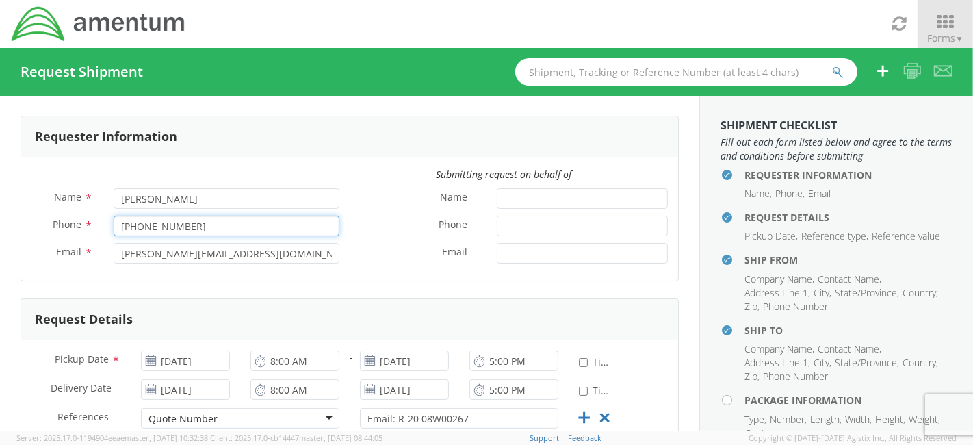
click at [131, 227] on input "[PHONE_NUMBER]" at bounding box center [227, 225] width 226 height 21
click at [137, 224] on input "6717075421" at bounding box center [227, 225] width 226 height 21
click at [155, 224] on input "671-7075421" at bounding box center [227, 225] width 226 height 21
type input "[PHONE_NUMBER]"
click at [761, 265] on h4 "Ship From" at bounding box center [848, 259] width 208 height 10
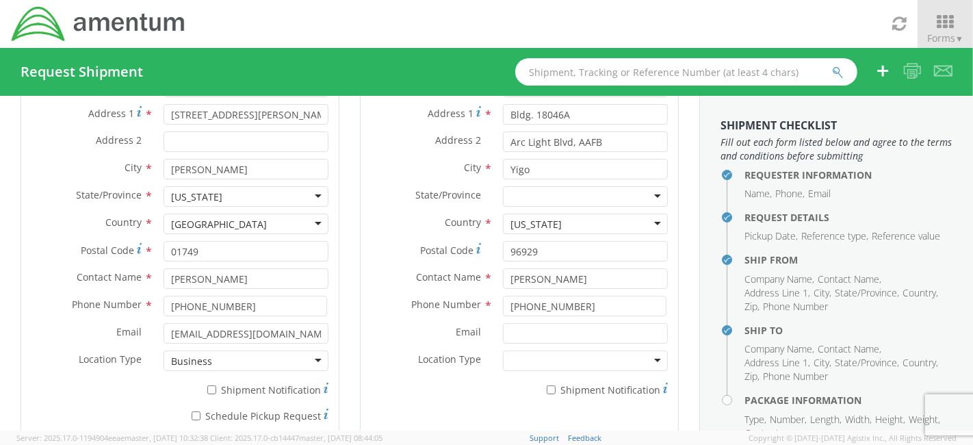
scroll to position [153, 0]
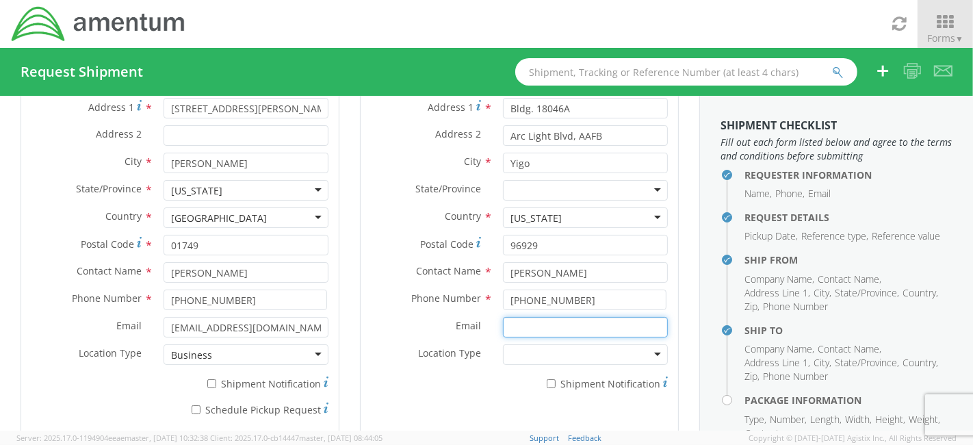
click at [515, 330] on input "Email *" at bounding box center [585, 327] width 165 height 21
click at [618, 330] on input "[PERSON_NAME][EMAIL_ADDRESS][DOMAIN_NAME]" at bounding box center [585, 327] width 165 height 21
type input "[PERSON_NAME][EMAIL_ADDRESS][DOMAIN_NAME]"
click at [440, 380] on div "* Shipment Notification" at bounding box center [518, 380] width 317 height 19
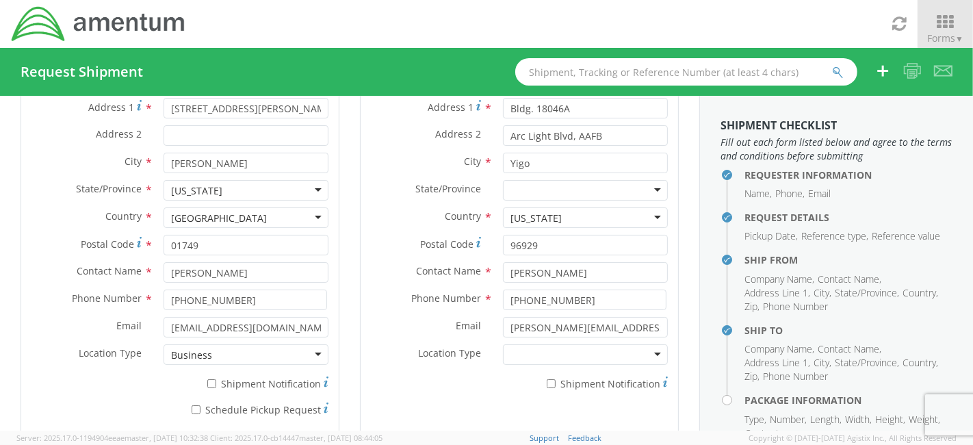
click at [510, 351] on div at bounding box center [585, 354] width 165 height 21
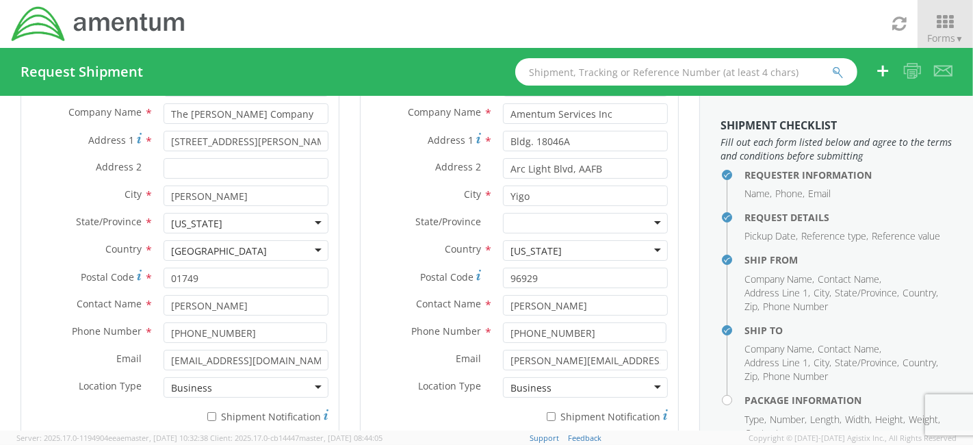
scroll to position [227, 0]
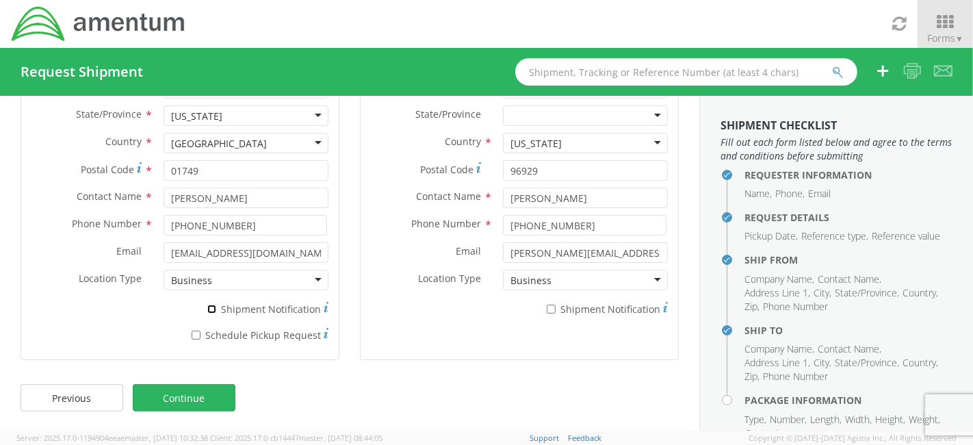
click at [211, 306] on input "* Shipment Notification" at bounding box center [211, 308] width 9 height 9
checkbox input "true"
click at [547, 307] on input "* Shipment Notification" at bounding box center [551, 308] width 9 height 9
checkbox input "true"
click at [192, 336] on input "* Schedule Pickup Request" at bounding box center [196, 334] width 9 height 9
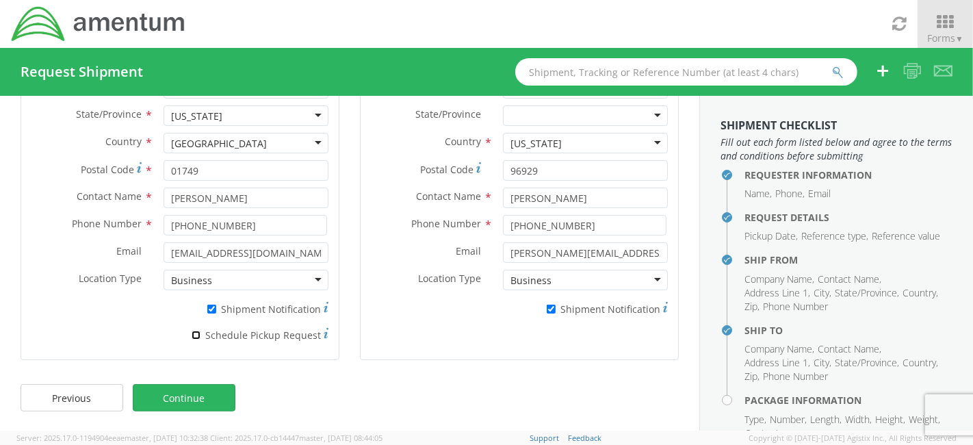
checkbox input "true"
click at [462, 330] on div "Location * Company Alias * PACAF Company Name * Amentum Services Inc Amentum Se…" at bounding box center [518, 132] width 317 height 402
click at [225, 399] on link "Continue" at bounding box center [184, 397] width 103 height 27
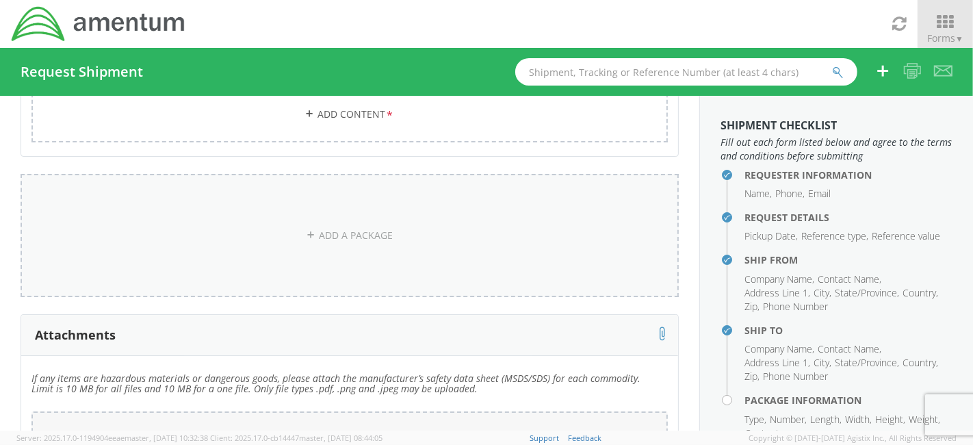
scroll to position [0, 0]
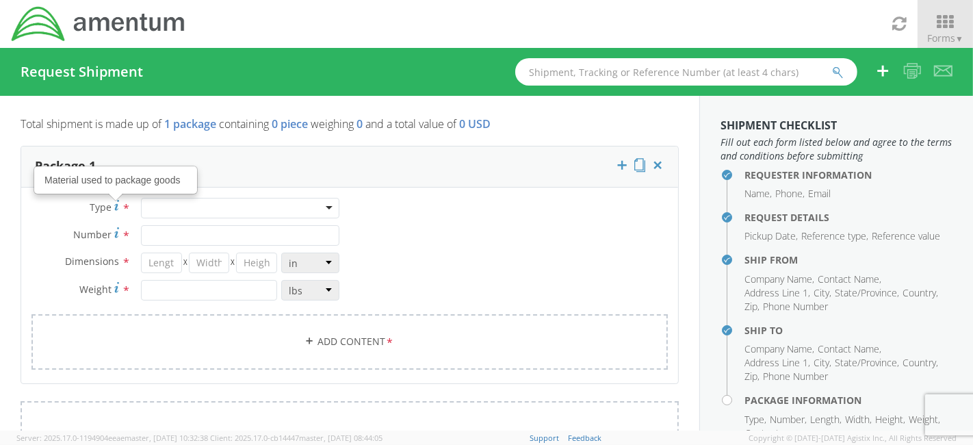
click at [149, 209] on div at bounding box center [240, 208] width 198 height 21
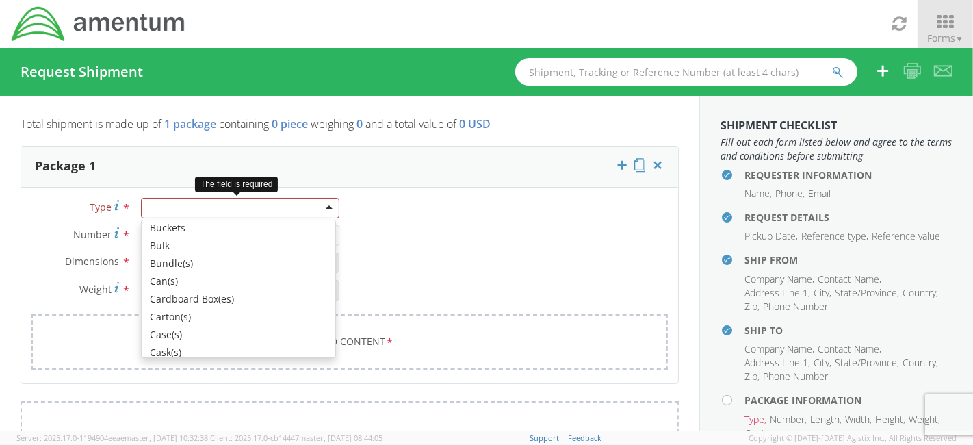
scroll to position [88, 0]
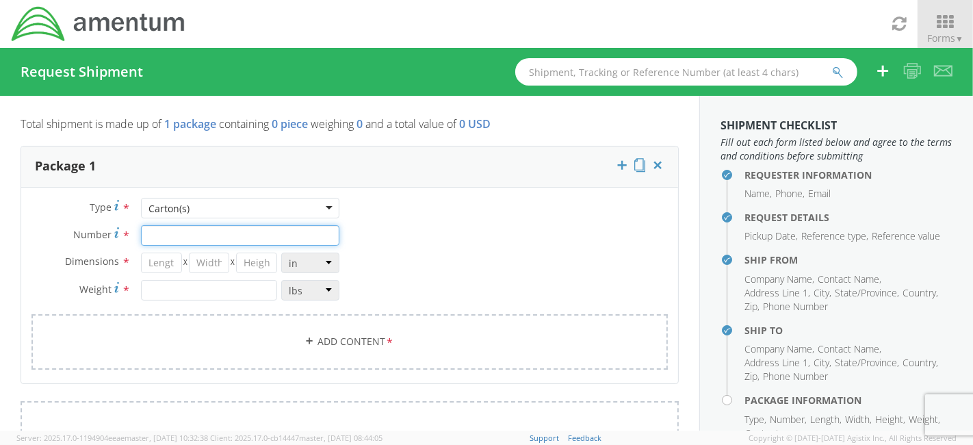
click at [223, 235] on input "Number *" at bounding box center [240, 235] width 198 height 21
type input "1"
click at [473, 254] on div "Type * Carton(s) Carton(s) Bale(s) Basket(s) Bolt(s) Bottle(s) Buckets Bulk Bun…" at bounding box center [349, 292] width 657 height 189
click at [168, 266] on input "number" at bounding box center [161, 262] width 41 height 21
type input "9"
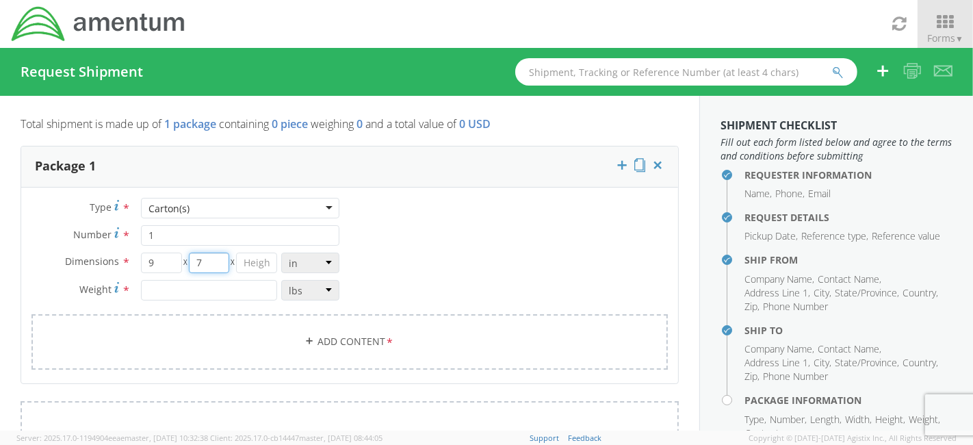
type input "7"
type input "5"
type input "1"
click at [477, 270] on div "Type * Carton(s) Carton(s) Bale(s) Basket(s) Bolt(s) Bottle(s) Buckets Bulk Bun…" at bounding box center [349, 292] width 657 height 189
click at [338, 341] on link "Add Content *" at bounding box center [349, 341] width 636 height 55
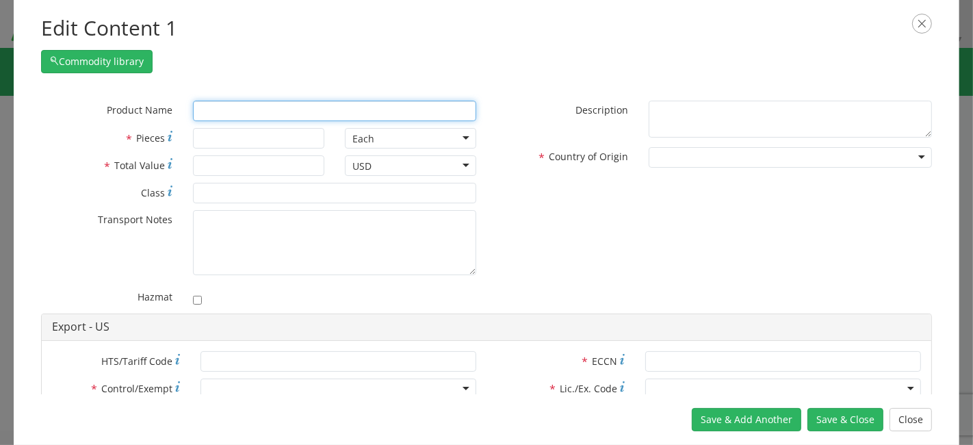
click at [257, 118] on input "text" at bounding box center [334, 111] width 283 height 21
paste input "ELBOW, 90 DEGREE, 4-4CBS-SS"
type input "ELBOW, 90 DEGREE, 4-4CBS-SS"
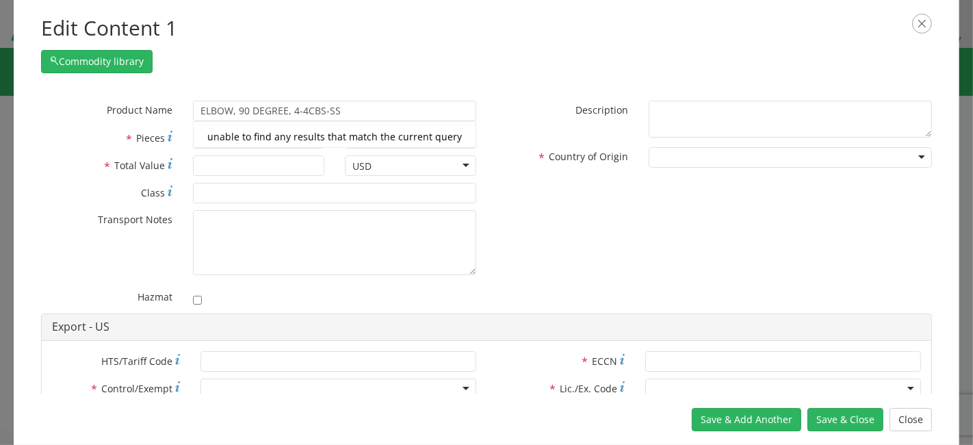
click at [527, 237] on div "* Product Name ELBOW, 90 DEGREE, 4-4CBS-SS unable to find any results that matc…" at bounding box center [486, 207] width 911 height 213
click at [252, 143] on input "* Pieces" at bounding box center [258, 138] width 131 height 21
type input "3"
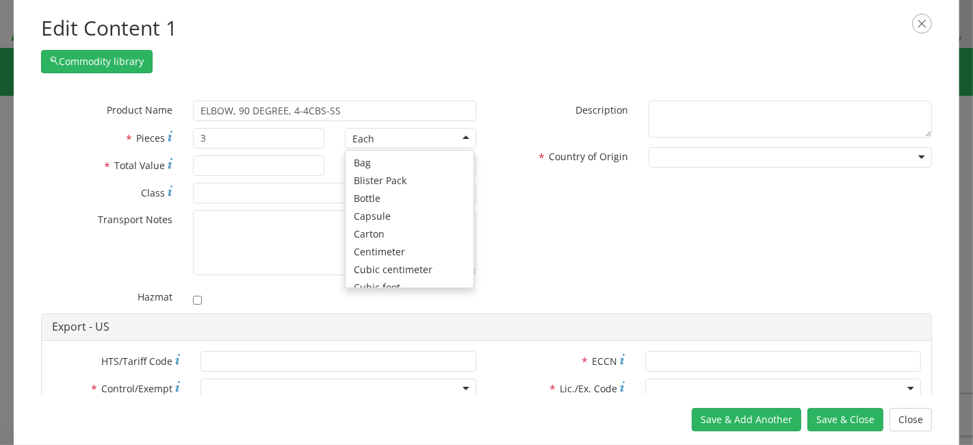
scroll to position [122, 0]
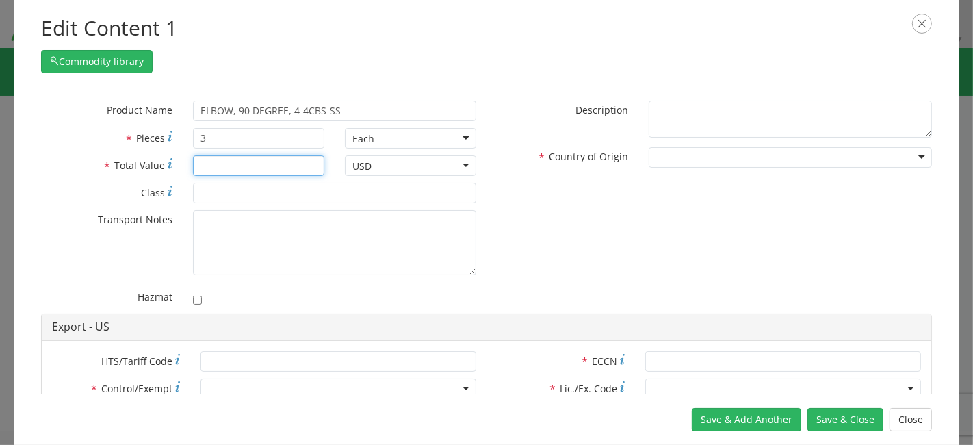
click at [251, 163] on input "* Total Value" at bounding box center [258, 165] width 131 height 21
paste input "192.75"
type input "192.75"
click at [553, 231] on div "* Product Name ELBOW, 90 DEGREE, 4-4CBS-SS unable to find any results that matc…" at bounding box center [486, 207] width 911 height 213
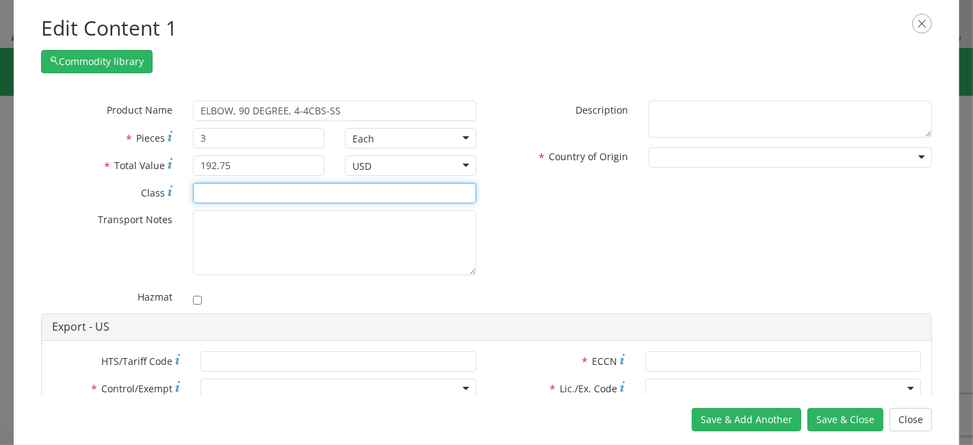
click at [371, 192] on input "* Class" at bounding box center [334, 193] width 283 height 21
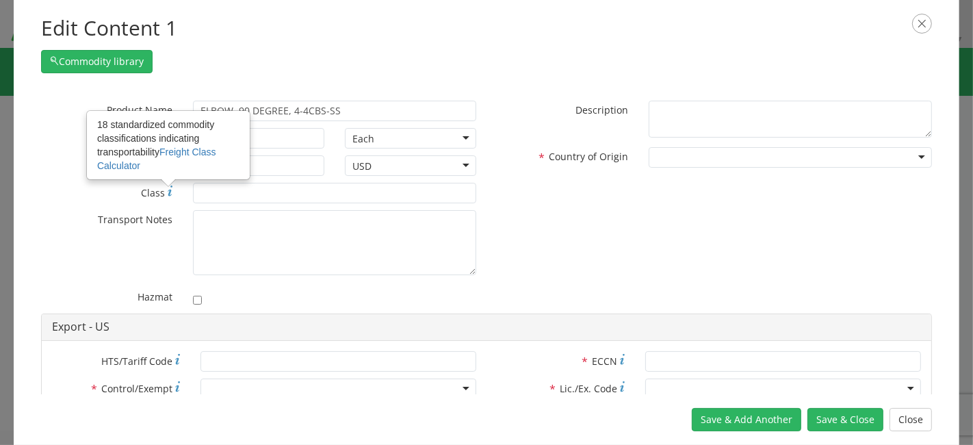
click at [567, 280] on div "* Product Name ELBOW, 90 DEGREE, 4-4CBS-SS unable to find any results that matc…" at bounding box center [486, 207] width 911 height 213
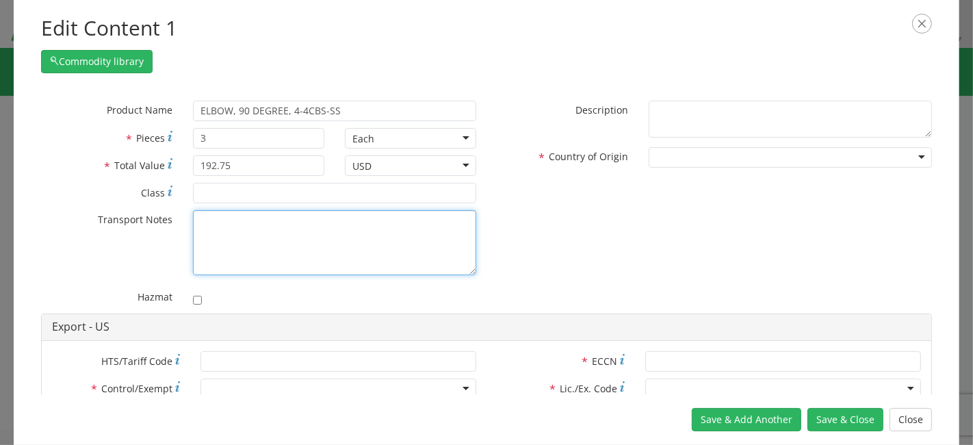
click at [383, 250] on textarea "* Transport Notes" at bounding box center [334, 242] width 283 height 65
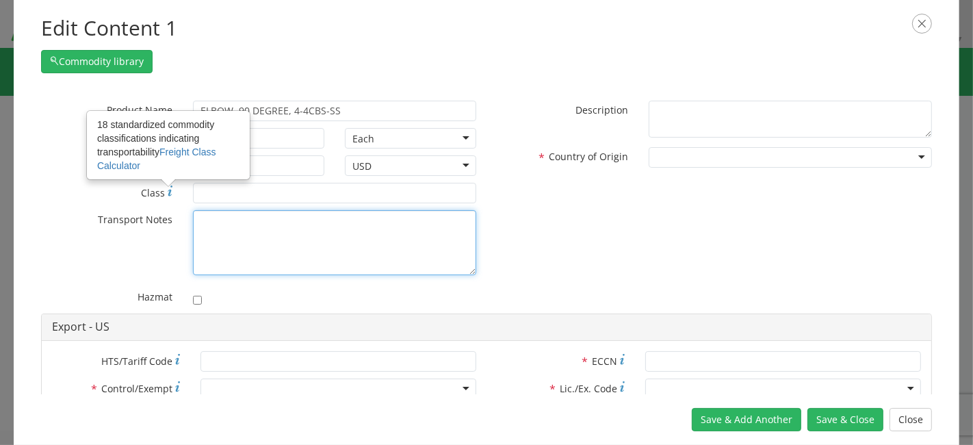
click at [300, 256] on textarea "* Transport Notes" at bounding box center [334, 242] width 283 height 65
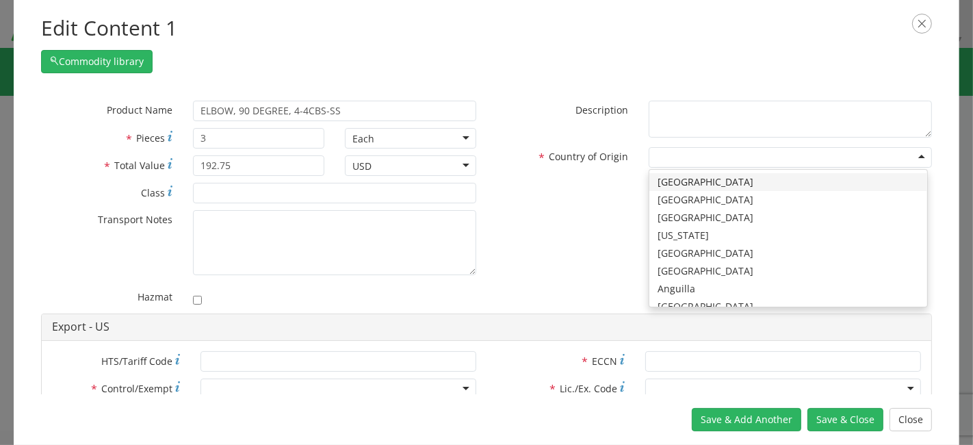
click at [672, 161] on div at bounding box center [789, 157] width 283 height 21
type input "uni"
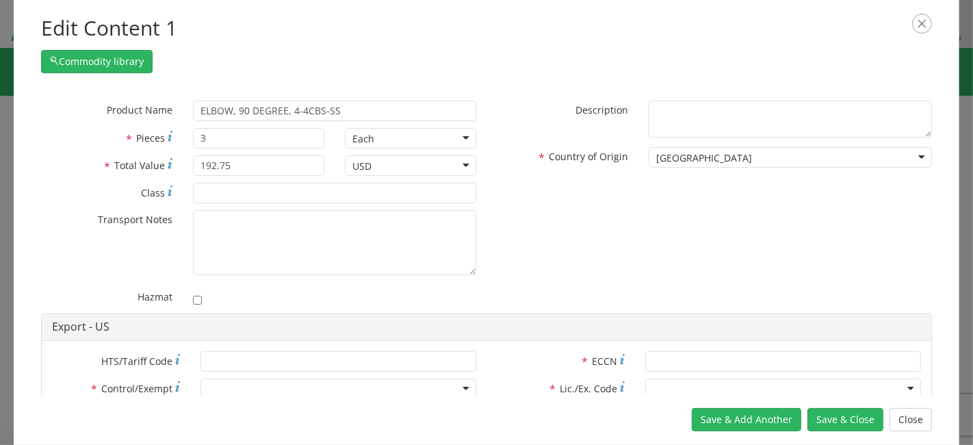
scroll to position [0, 0]
click at [659, 235] on div "* Product Name ELBOW, 90 DEGREE, 4-4CBS-SS unable to find any results that matc…" at bounding box center [486, 207] width 911 height 213
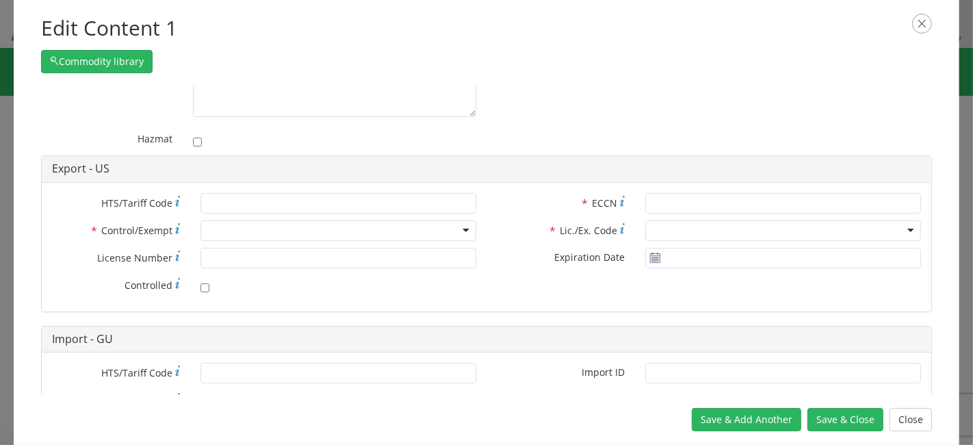
scroll to position [157, 0]
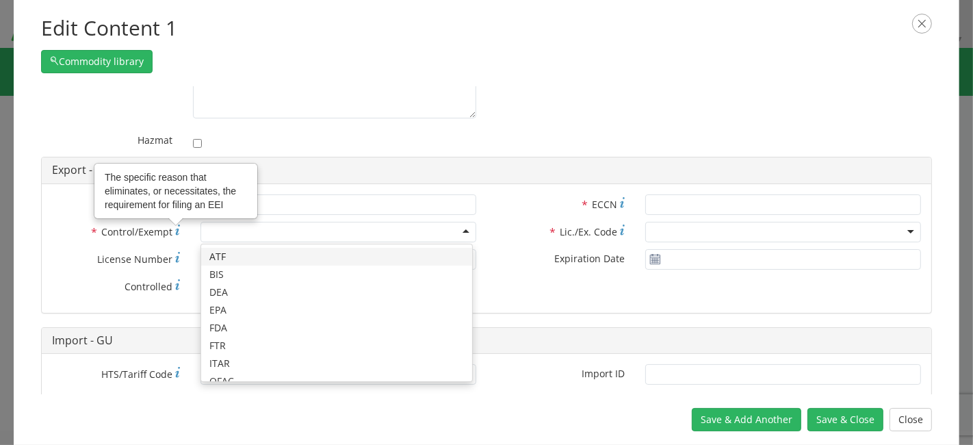
click at [278, 235] on div at bounding box center [338, 232] width 276 height 21
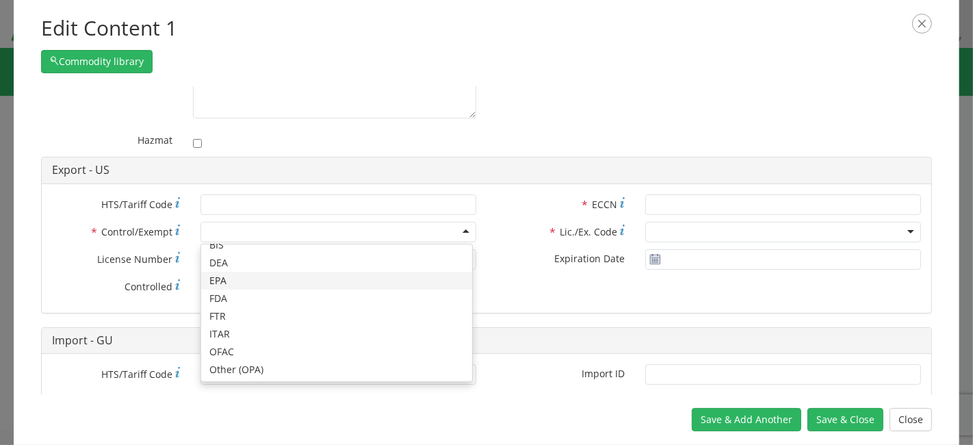
scroll to position [0, 0]
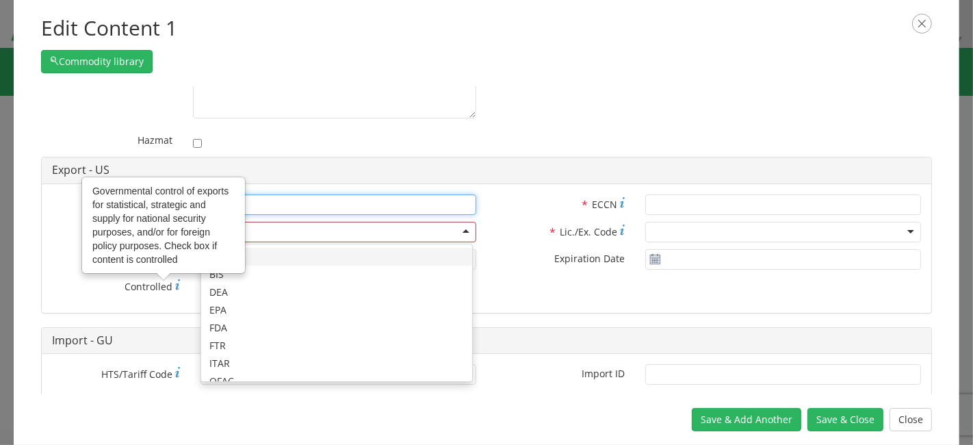
click at [256, 198] on input "* HTS/Tariff Code" at bounding box center [338, 204] width 276 height 21
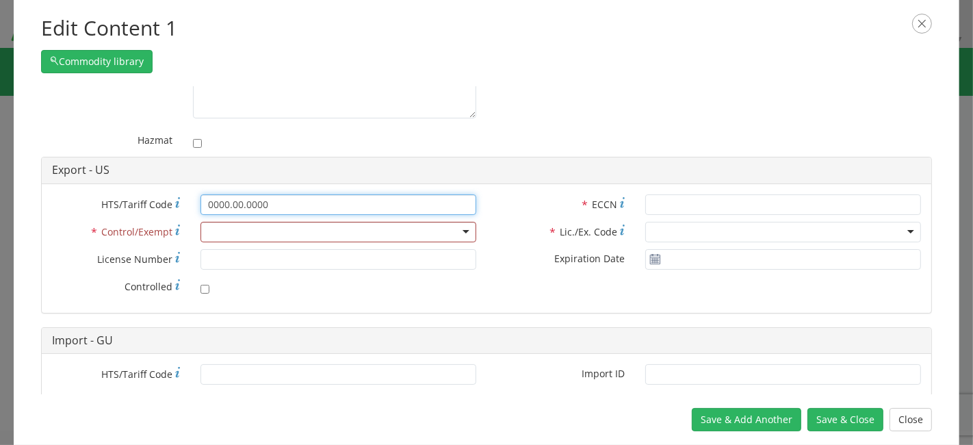
type input "0000.00.0000"
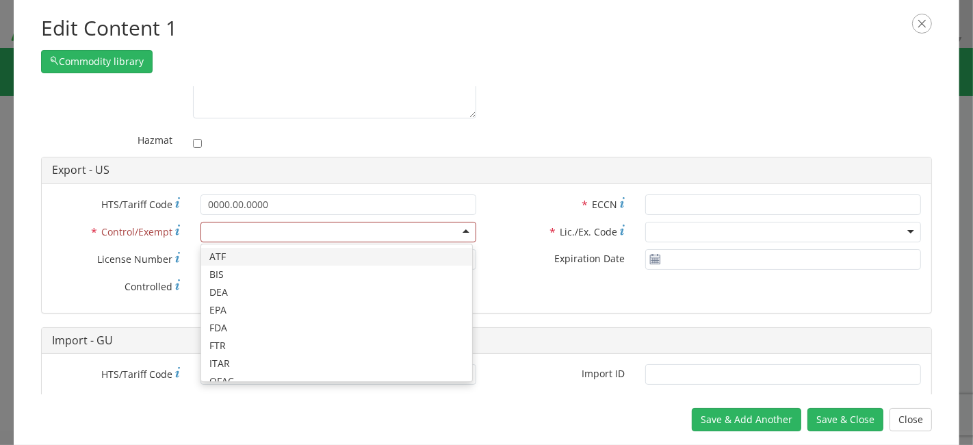
click at [263, 230] on div at bounding box center [338, 232] width 276 height 21
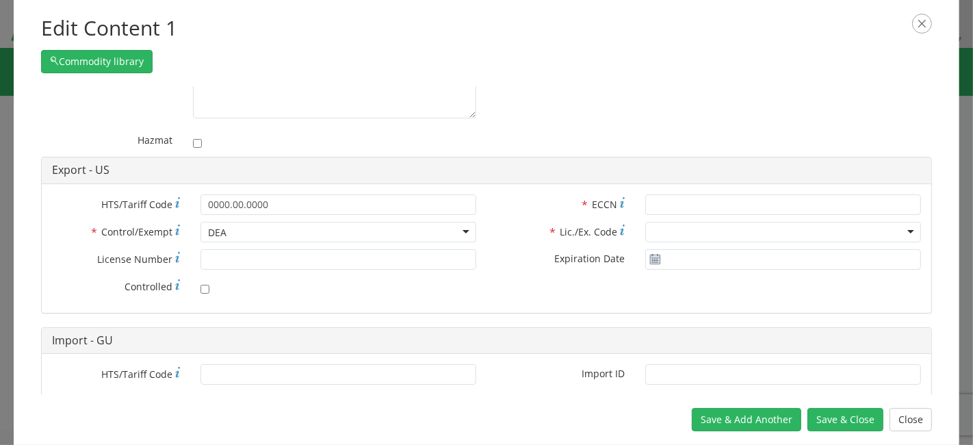
drag, startPoint x: 233, startPoint y: 282, endPoint x: 236, endPoint y: 247, distance: 35.1
click at [238, 237] on div "DEA" at bounding box center [338, 232] width 276 height 21
click at [762, 200] on input "* ECCN" at bounding box center [783, 204] width 276 height 21
type input "00000"
click at [716, 233] on div at bounding box center [783, 232] width 276 height 21
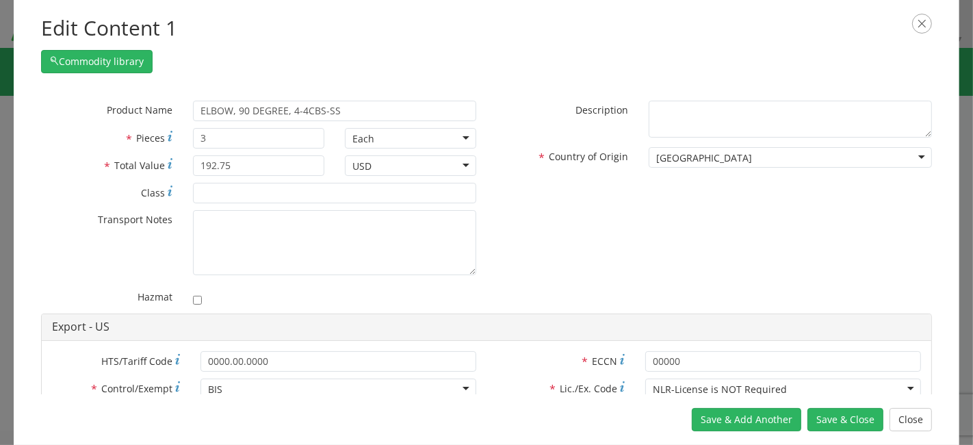
scroll to position [215, 0]
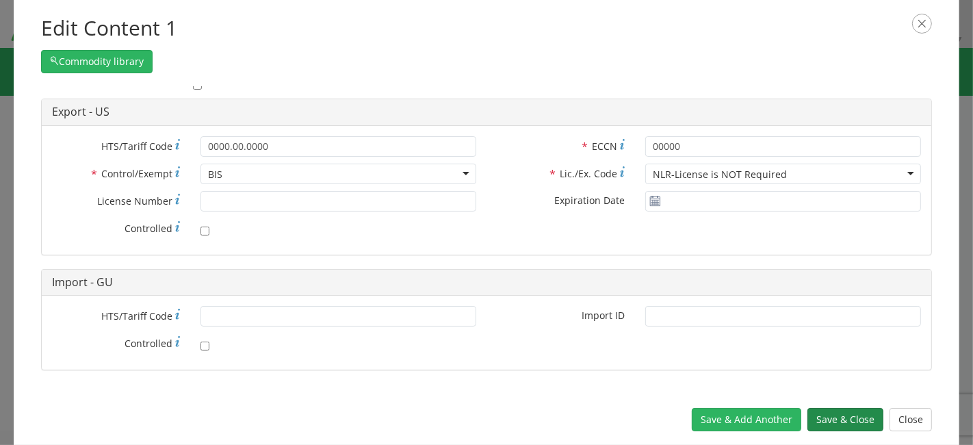
click at [834, 419] on button "Save & Close" at bounding box center [845, 419] width 76 height 23
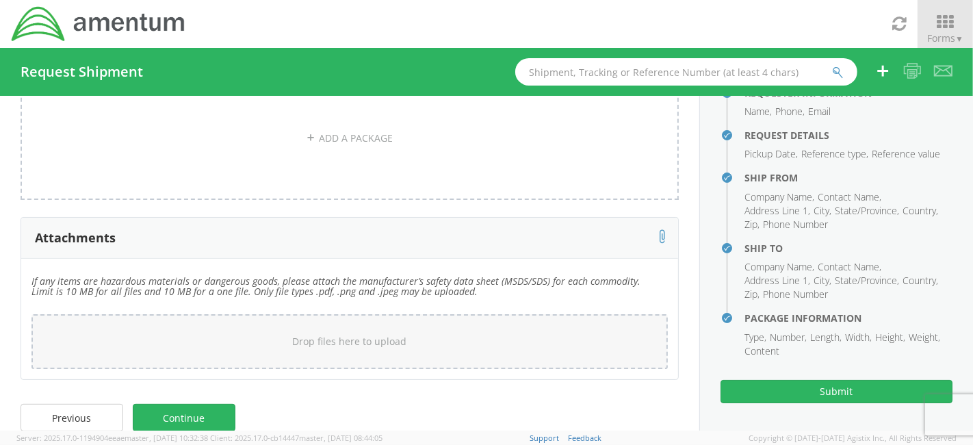
scroll to position [94, 0]
click at [163, 415] on link "Continue" at bounding box center [184, 417] width 103 height 27
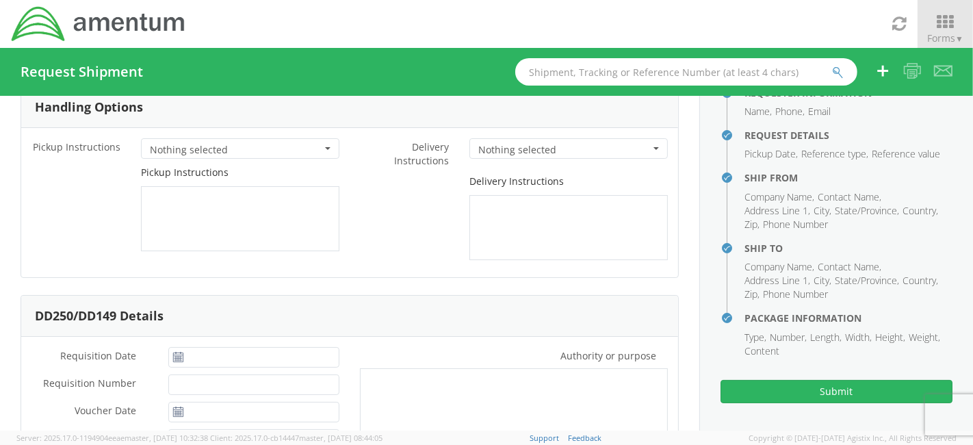
scroll to position [0, 0]
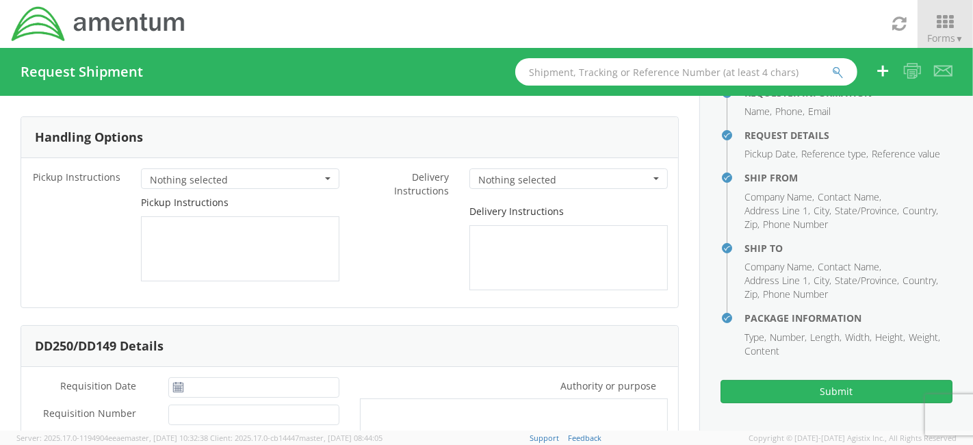
click at [287, 174] on span "Nothing selected" at bounding box center [236, 180] width 172 height 14
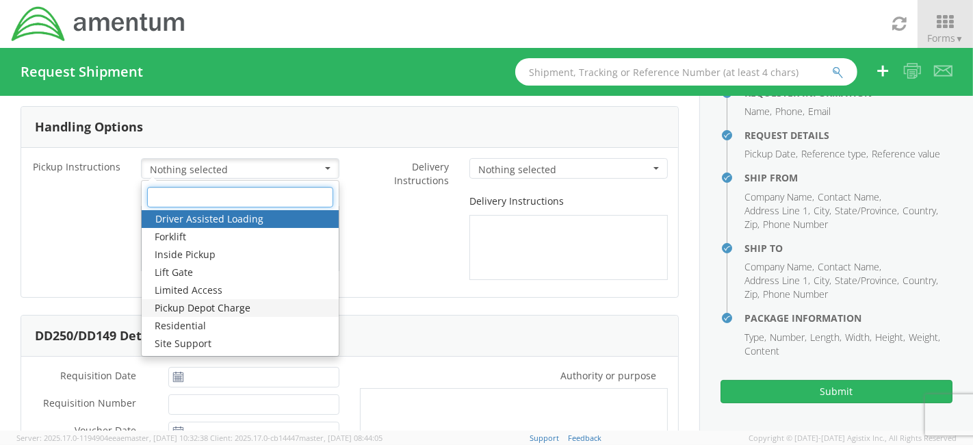
scroll to position [9, 0]
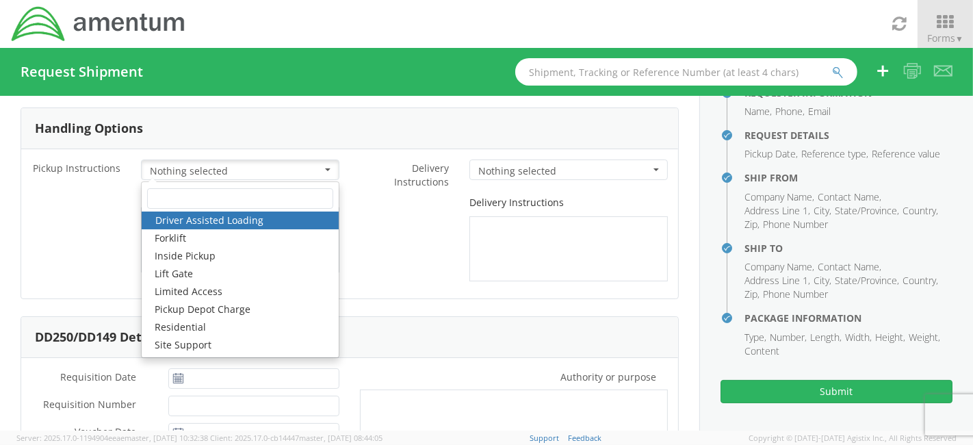
click at [397, 275] on div "Delivery Instructions" at bounding box center [514, 238] width 328 height 85
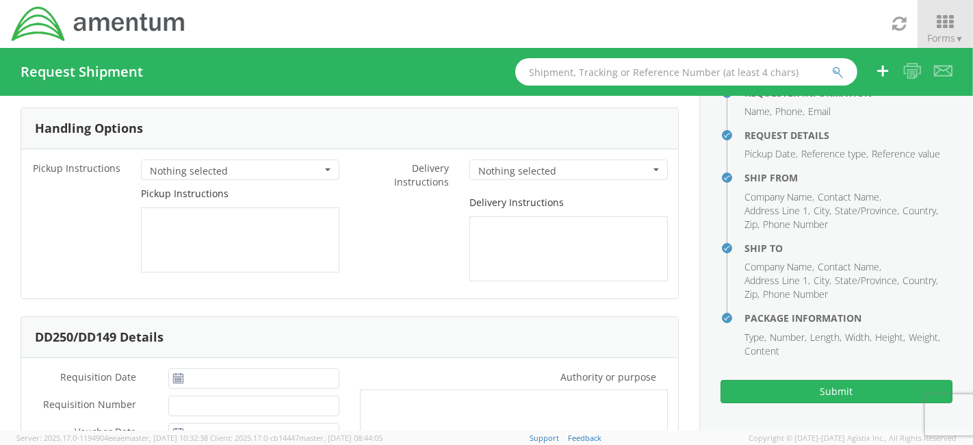
click at [570, 170] on span "Nothing selected" at bounding box center [564, 171] width 172 height 14
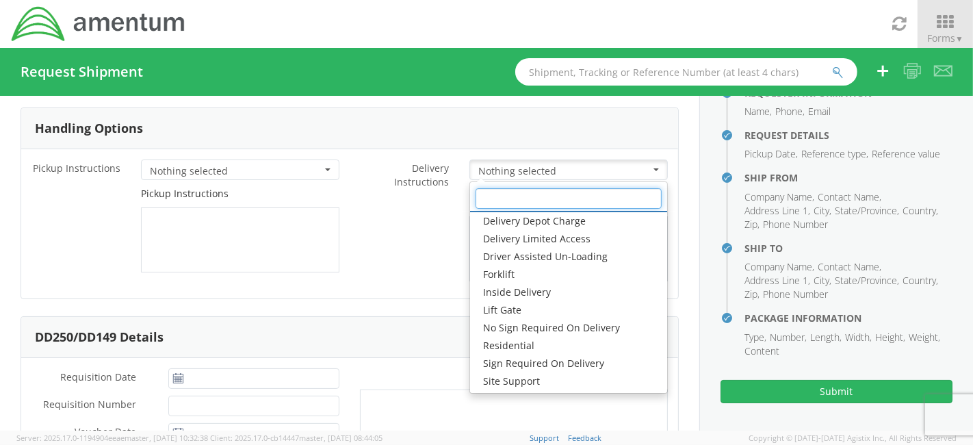
scroll to position [0, 0]
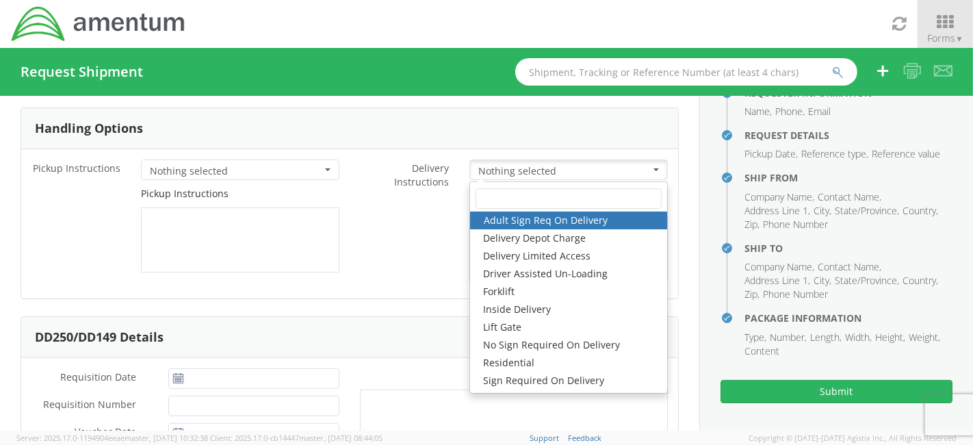
click at [414, 237] on div "Delivery Instructions" at bounding box center [514, 238] width 328 height 85
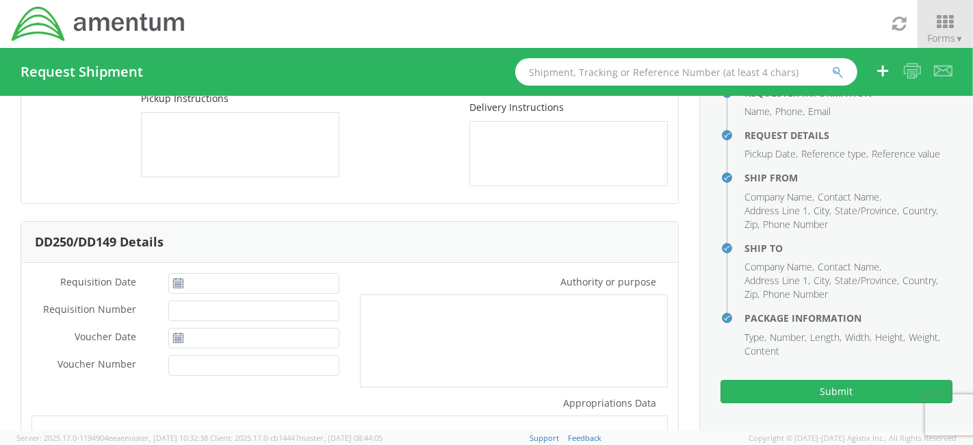
scroll to position [127, 0]
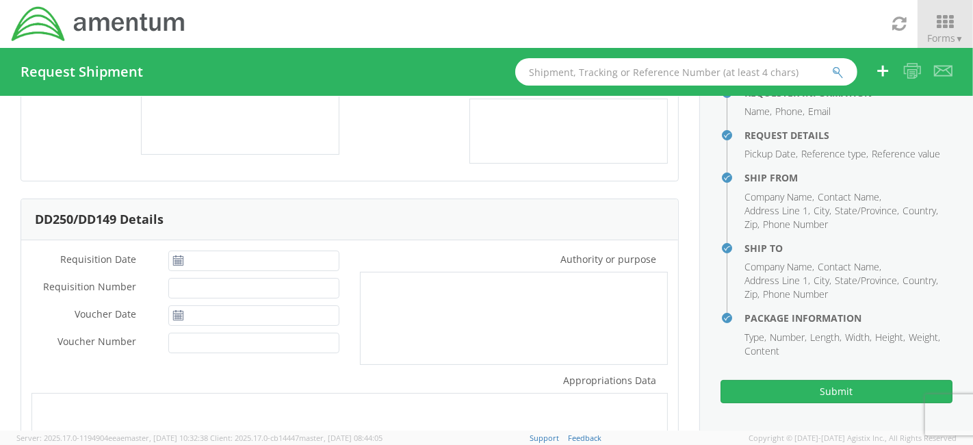
click at [172, 259] on icon at bounding box center [178, 260] width 12 height 11
type input "[DATE]"
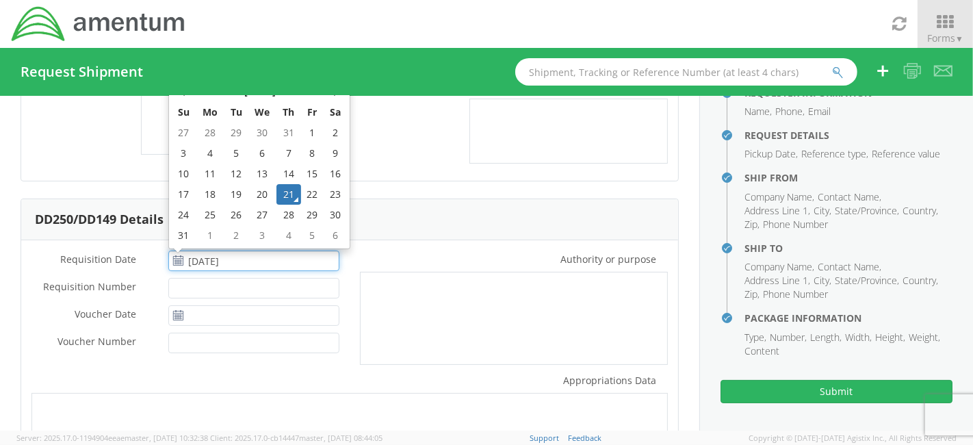
click at [207, 259] on input "[DATE]" at bounding box center [253, 260] width 171 height 21
click at [280, 189] on td "21" at bounding box center [288, 194] width 24 height 21
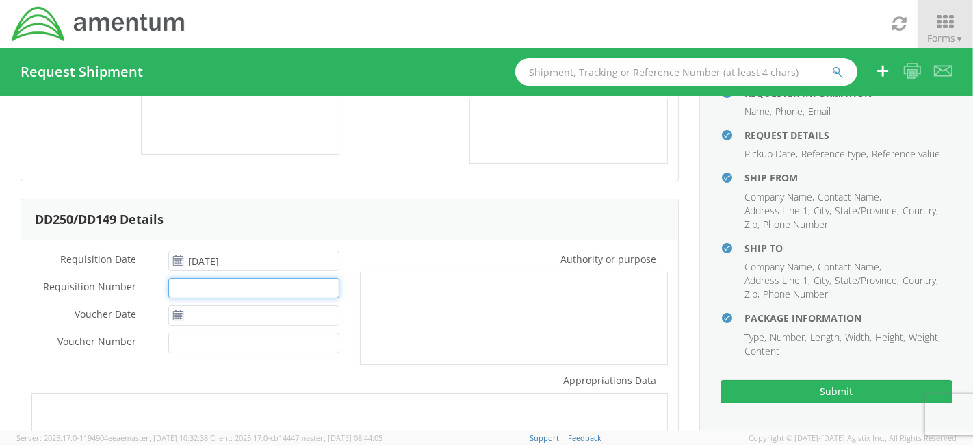
click at [244, 289] on input "Requisition Number *" at bounding box center [253, 288] width 171 height 21
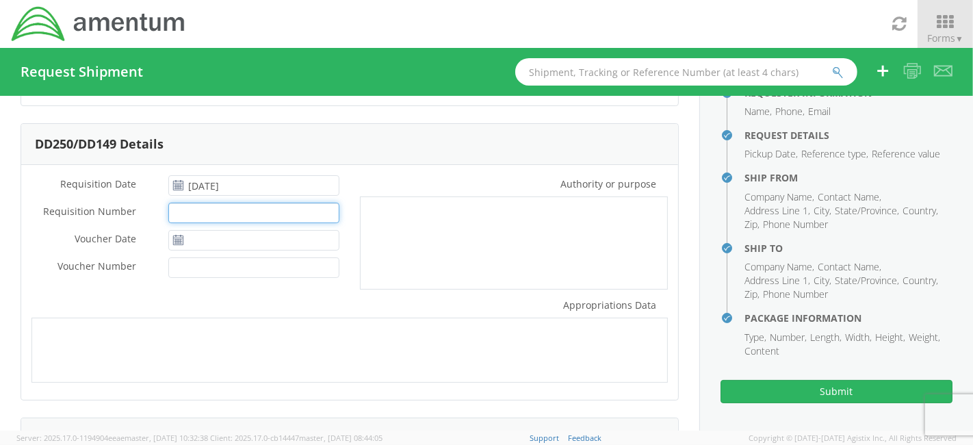
scroll to position [207, 0]
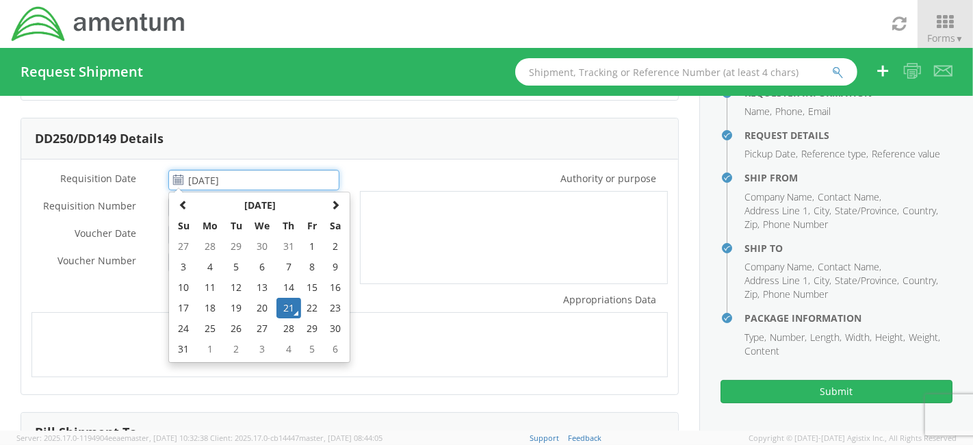
click at [255, 186] on input "[DATE]" at bounding box center [253, 180] width 171 height 21
drag, startPoint x: 254, startPoint y: 177, endPoint x: 68, endPoint y: 155, distance: 186.7
click at [68, 155] on div "DD250/DD149 Details Requisition Date * [DATE] [DATE] Su Mo Tu We Th Fr Sa 27 28…" at bounding box center [350, 256] width 658 height 277
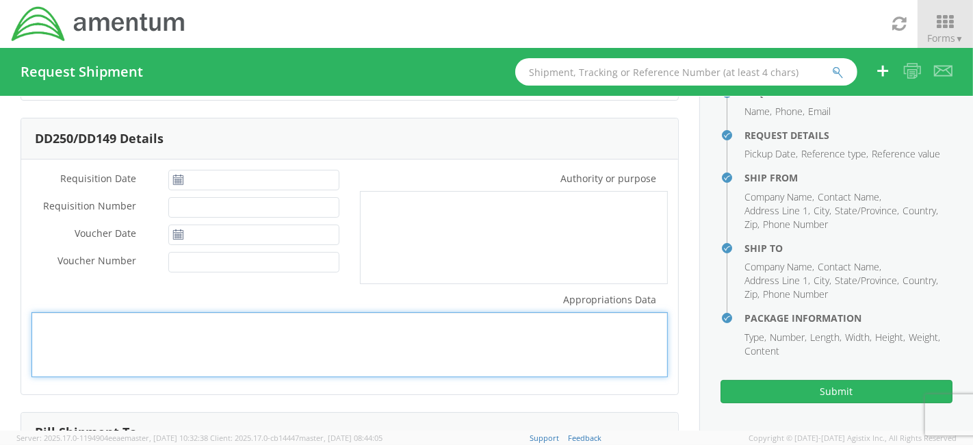
click at [404, 363] on textarea "Appropriations Data *" at bounding box center [349, 344] width 636 height 65
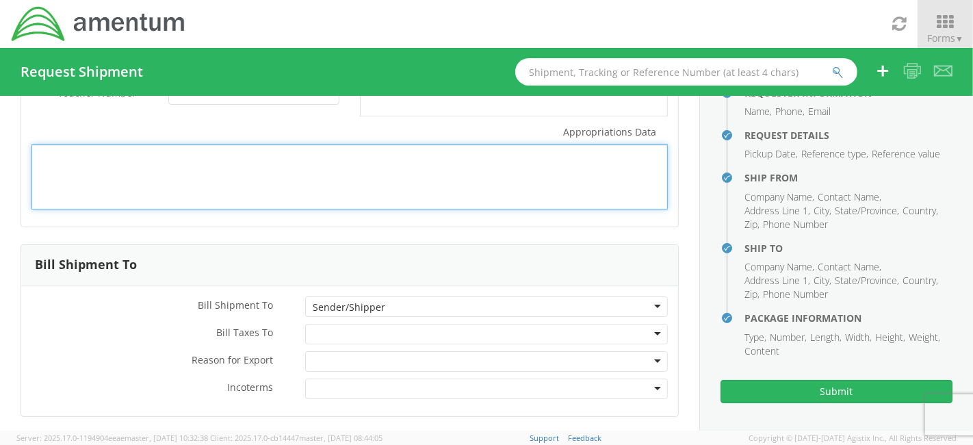
scroll to position [427, 0]
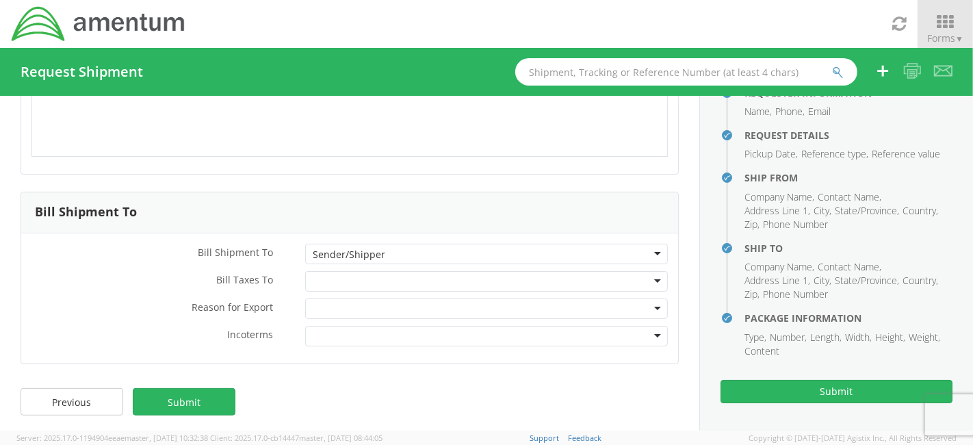
click at [425, 244] on div "Sender/Shipper" at bounding box center [486, 254] width 363 height 21
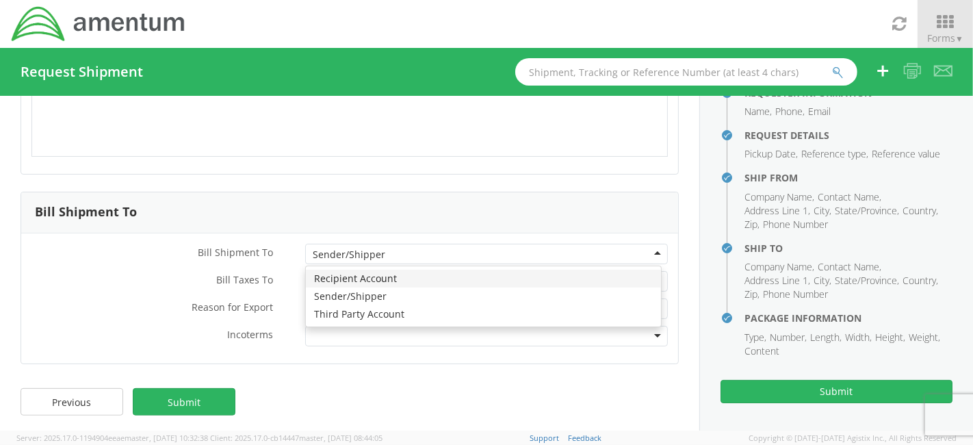
click at [43, 306] on label "Reason for Export *" at bounding box center [158, 307] width 274 height 18
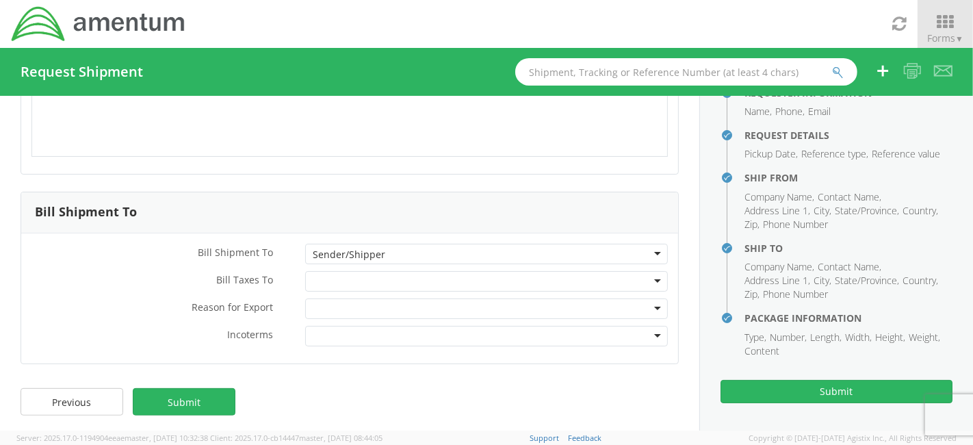
click at [417, 258] on div "Sender/Shipper" at bounding box center [486, 254] width 363 height 21
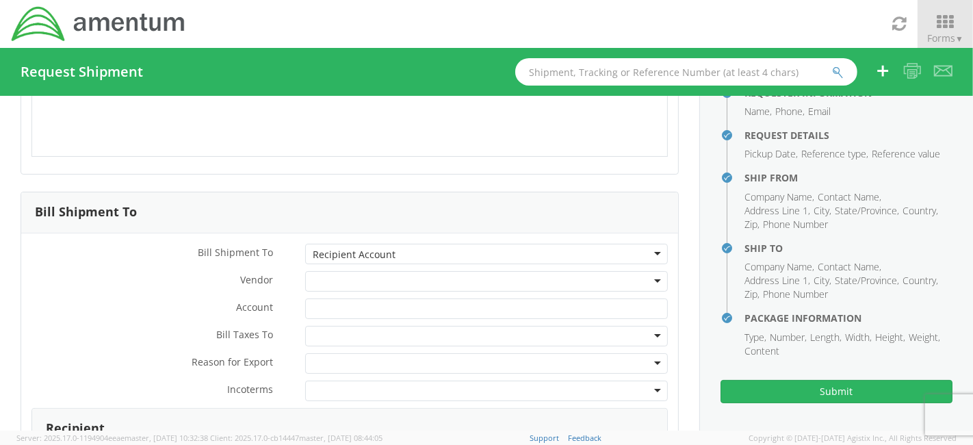
click at [394, 278] on div at bounding box center [486, 281] width 363 height 21
click at [408, 252] on div "Recipient Account" at bounding box center [486, 254] width 363 height 21
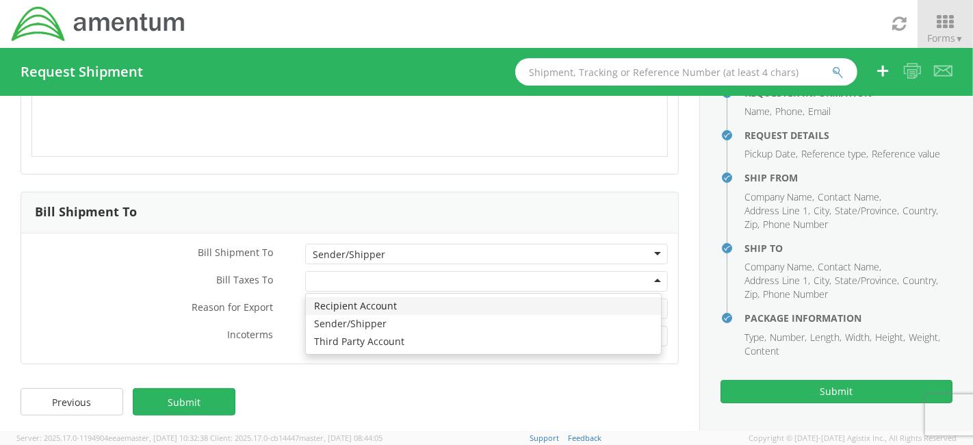
click at [389, 283] on div at bounding box center [486, 281] width 363 height 21
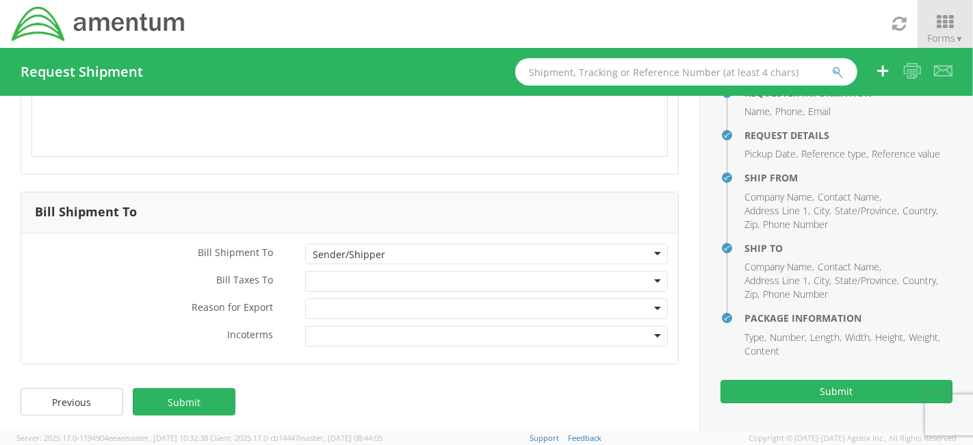
click at [109, 298] on label "Reason for Export *" at bounding box center [158, 307] width 274 height 18
click at [527, 249] on div "Sender/Shipper" at bounding box center [486, 254] width 363 height 21
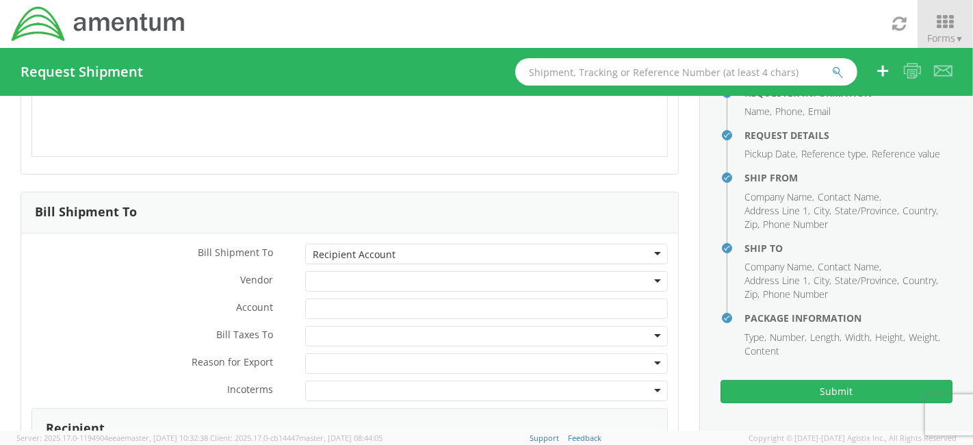
click at [451, 275] on div at bounding box center [486, 281] width 363 height 21
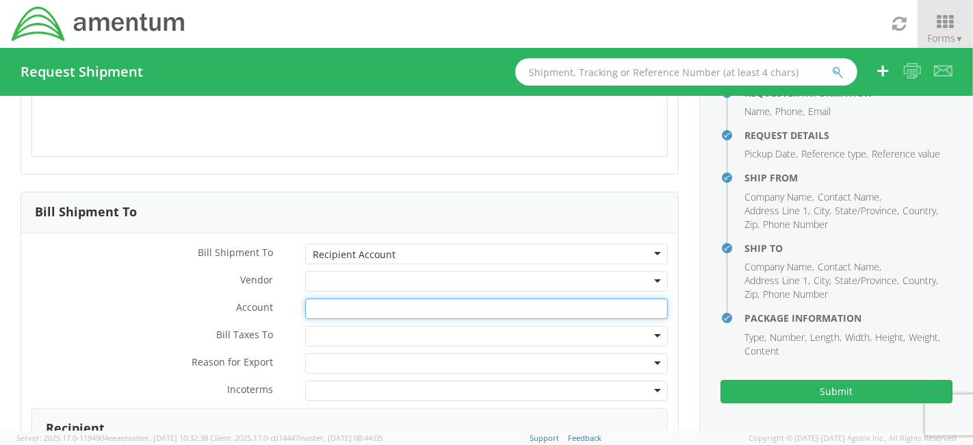
click at [453, 314] on input "Account *" at bounding box center [486, 308] width 363 height 21
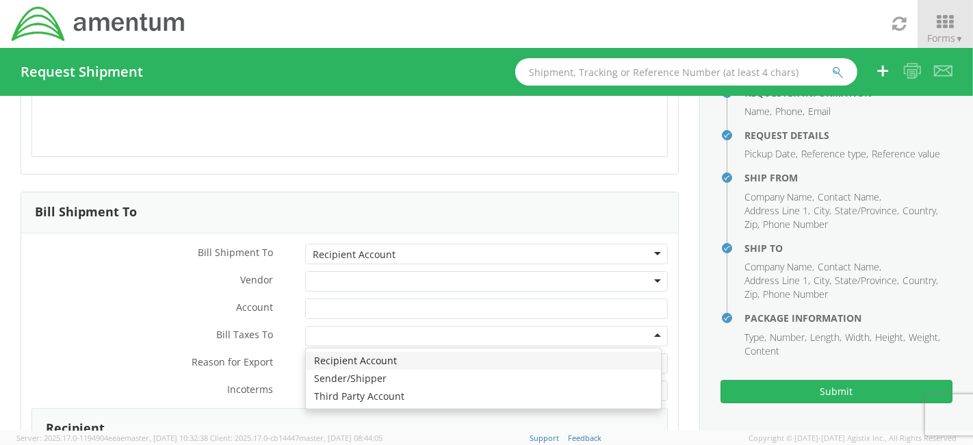
click at [430, 334] on div at bounding box center [486, 336] width 363 height 21
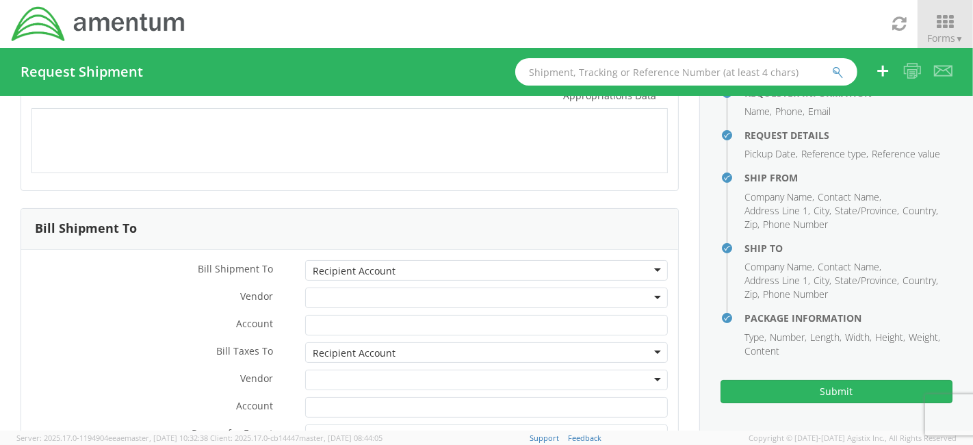
scroll to position [418, 0]
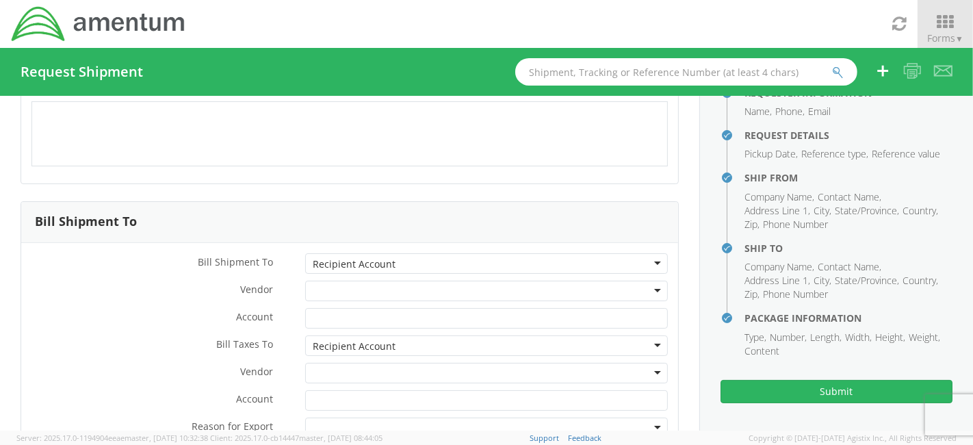
click at [631, 261] on div "Recipient Account" at bounding box center [486, 263] width 363 height 21
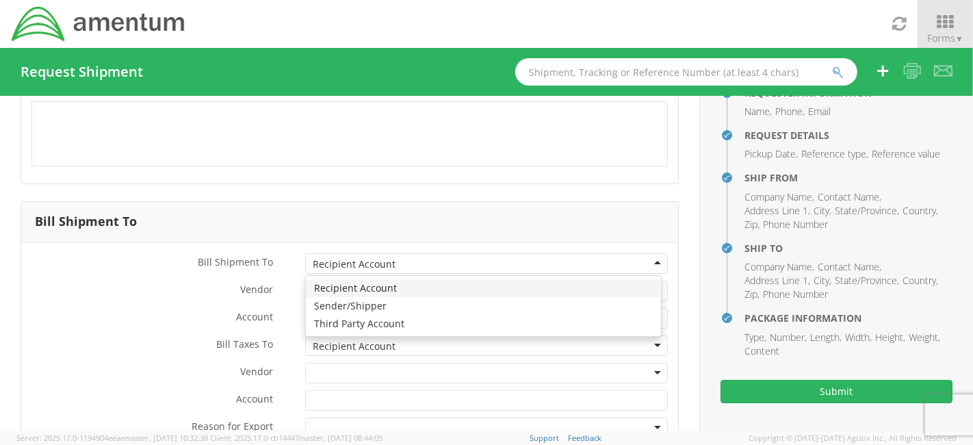
click at [512, 280] on div "Bill Shipment To * Recipient Account Recipient Account Recipient Account Sender…" at bounding box center [349, 362] width 657 height 219
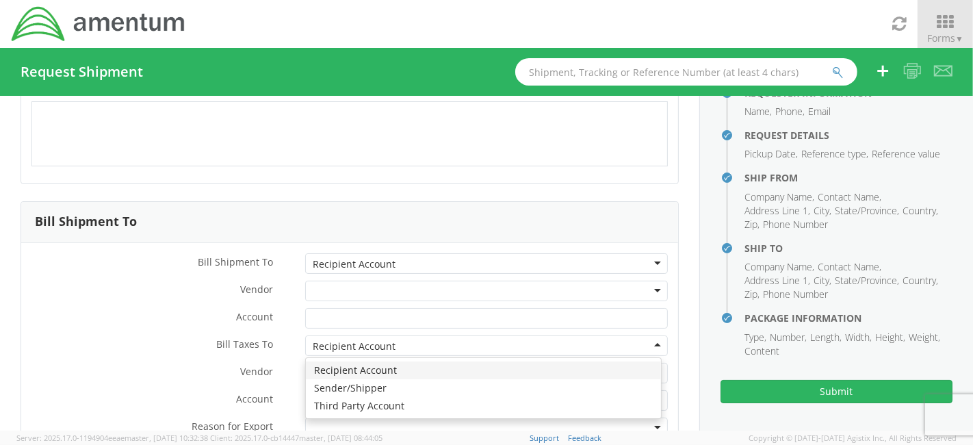
click at [648, 341] on div "Recipient Account" at bounding box center [486, 345] width 363 height 21
click at [626, 261] on div "Recipient Account" at bounding box center [486, 263] width 363 height 21
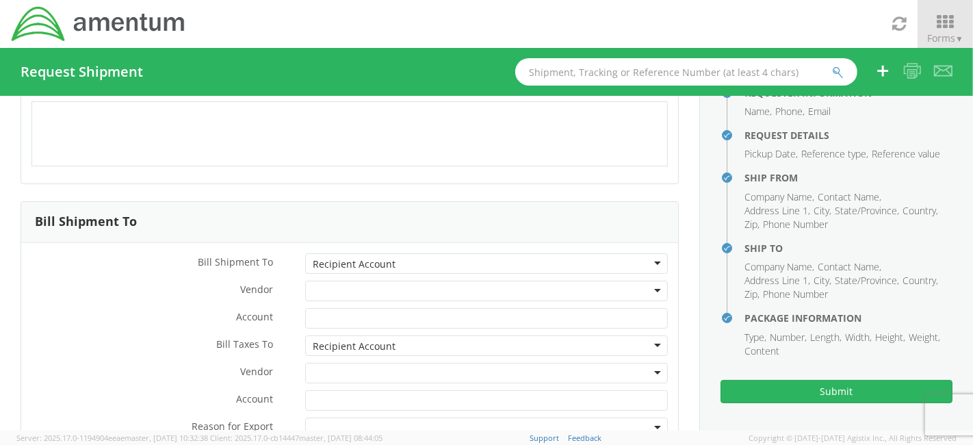
drag, startPoint x: 581, startPoint y: 282, endPoint x: 542, endPoint y: 349, distance: 77.5
click at [542, 349] on div "Recipient Account" at bounding box center [486, 345] width 363 height 21
click at [326, 286] on div at bounding box center [486, 290] width 363 height 21
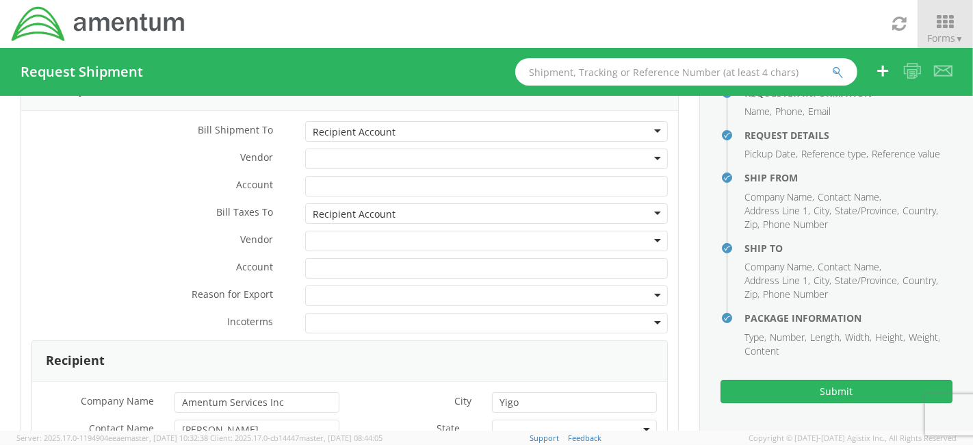
scroll to position [549, 0]
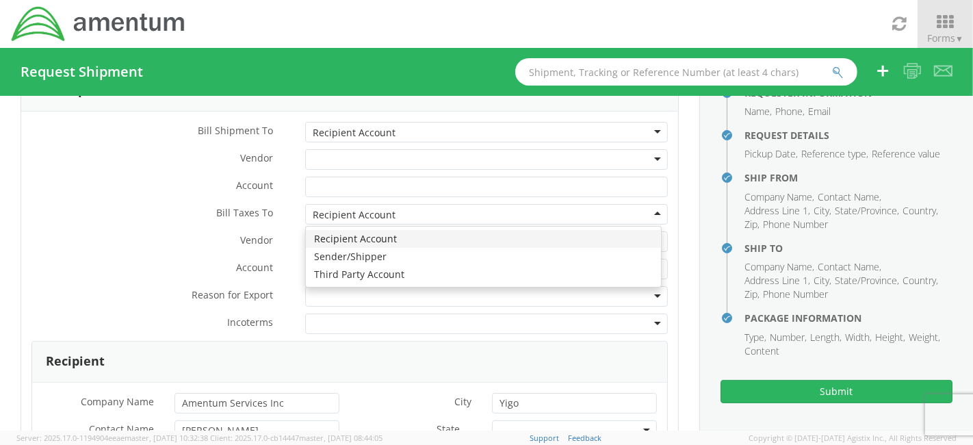
click at [482, 214] on div "Recipient Account" at bounding box center [486, 214] width 363 height 21
click at [429, 237] on div "Bill Shipment To * Recipient Account Recipient Account Recipient Account Sender…" at bounding box center [349, 231] width 657 height 219
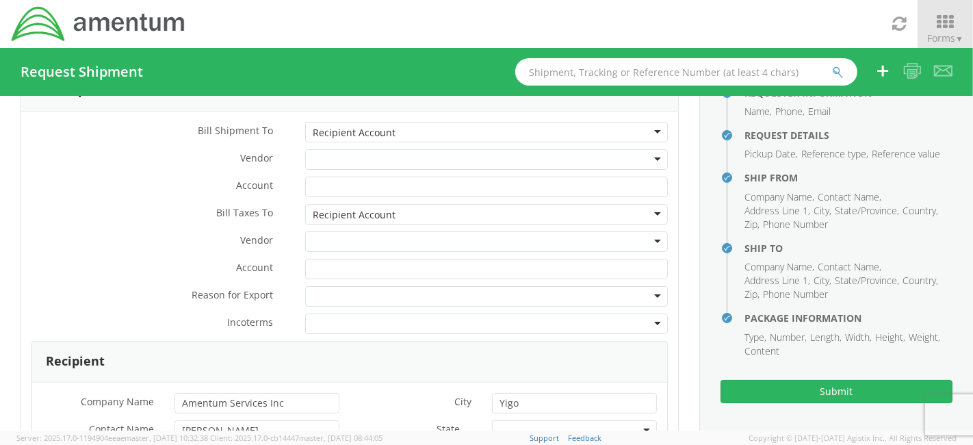
click at [447, 213] on div "Recipient Account" at bounding box center [486, 214] width 363 height 21
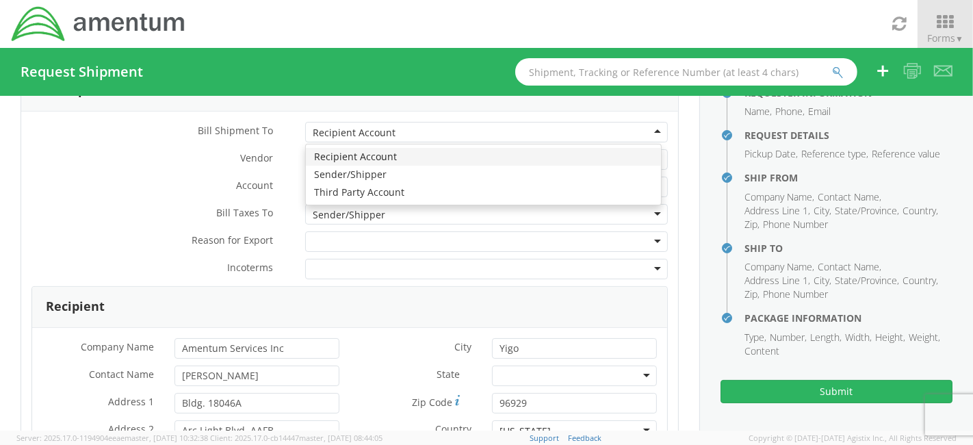
click at [473, 124] on div "Recipient Account" at bounding box center [486, 132] width 363 height 21
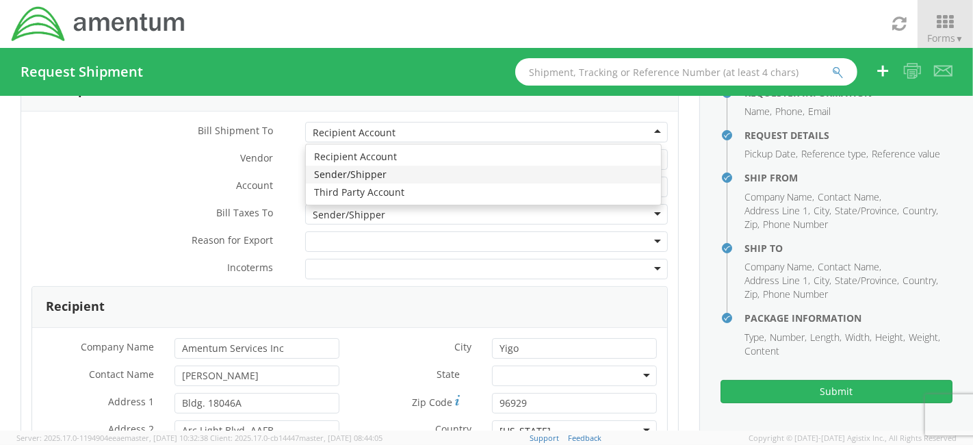
scroll to position [430, 0]
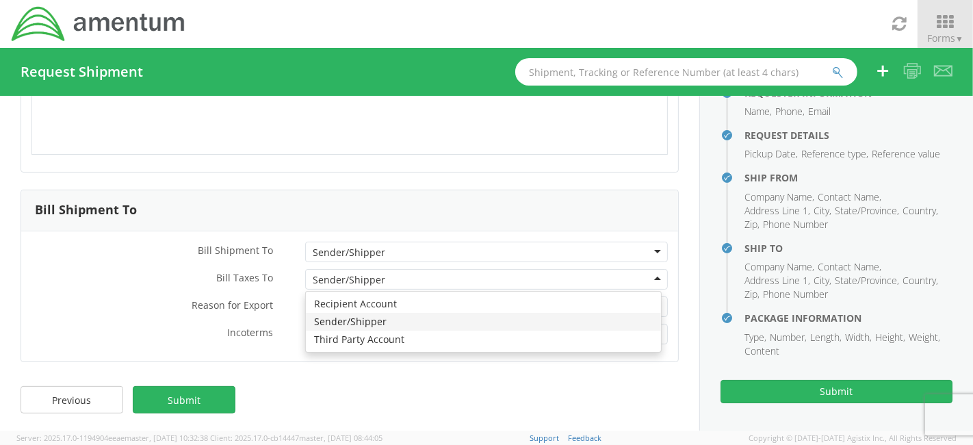
click at [419, 277] on div "Sender/Shipper" at bounding box center [486, 279] width 363 height 21
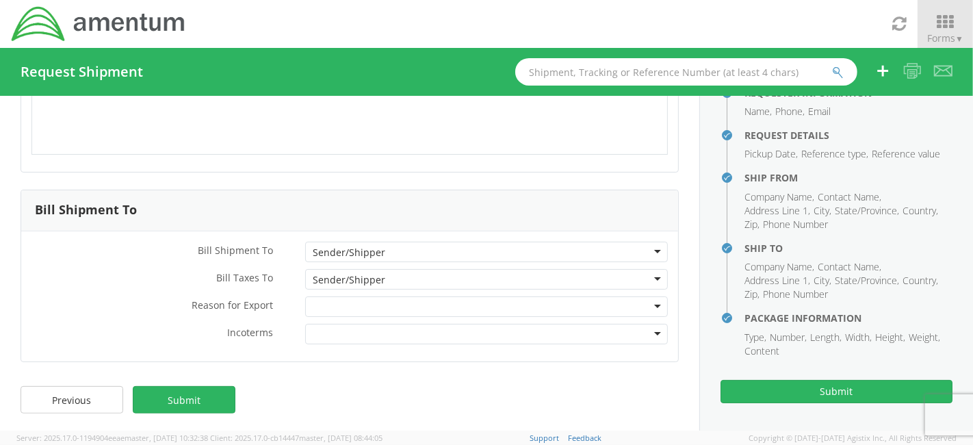
drag, startPoint x: 419, startPoint y: 277, endPoint x: 244, endPoint y: 276, distance: 175.1
click at [244, 276] on div "Bill Taxes To * Sender/Shipper Sender/Shipper Recipient Account Sender/Shipper …" at bounding box center [349, 279] width 657 height 21
click at [393, 245] on div "Sender/Shipper" at bounding box center [486, 251] width 363 height 21
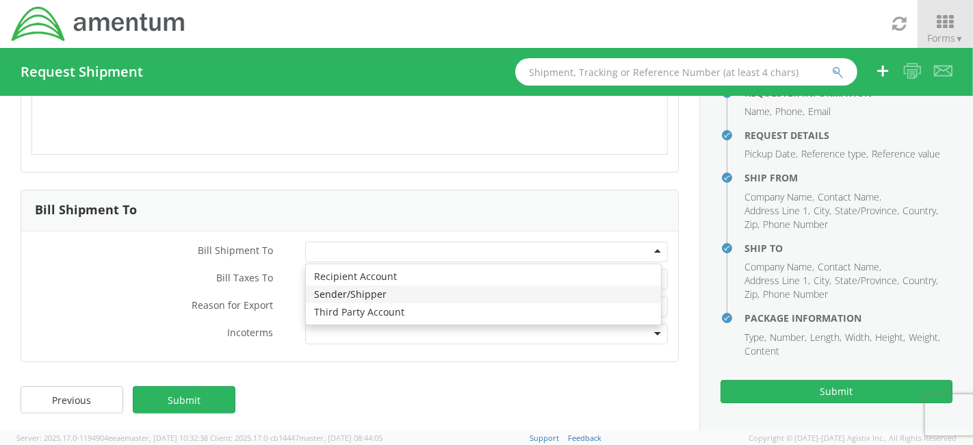
click at [164, 276] on label "Bill Taxes To *" at bounding box center [158, 278] width 274 height 18
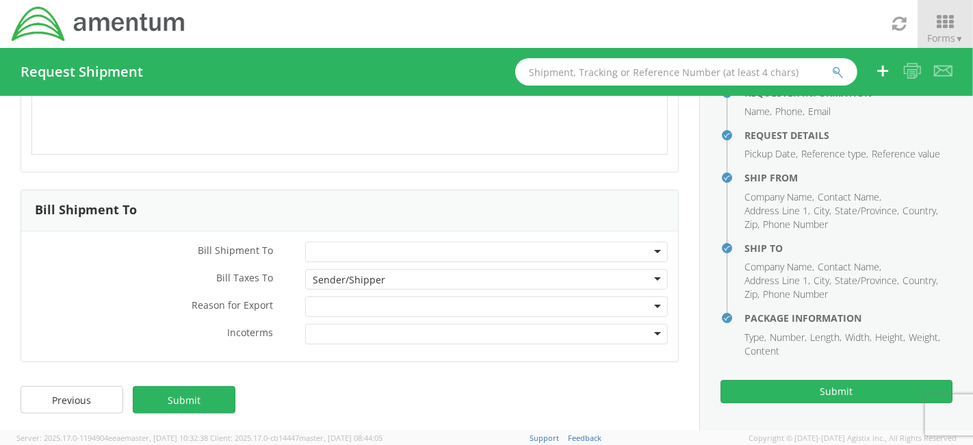
click at [482, 278] on div "Sender/Shipper" at bounding box center [486, 279] width 363 height 21
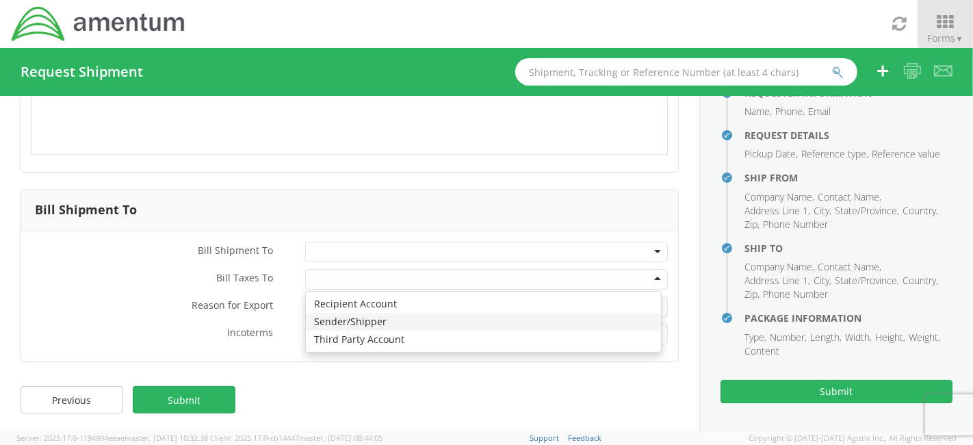
click at [84, 302] on label "Reason for Export *" at bounding box center [158, 305] width 274 height 18
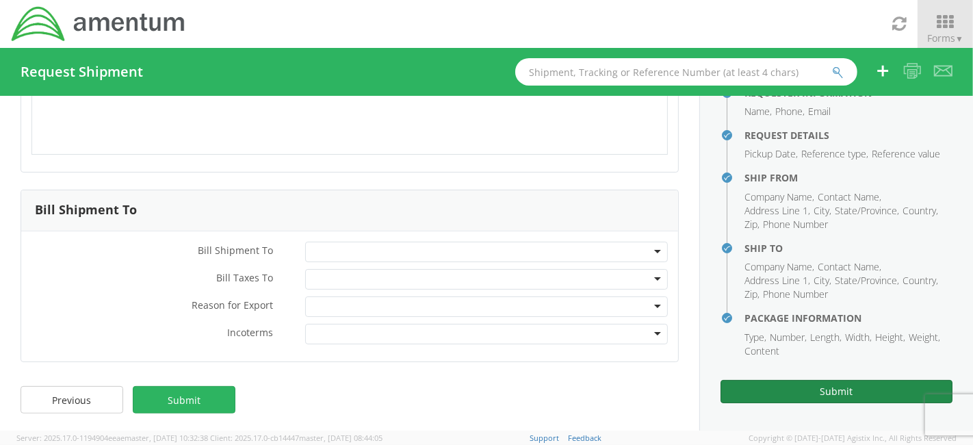
click at [880, 391] on button "Submit" at bounding box center [836, 391] width 232 height 23
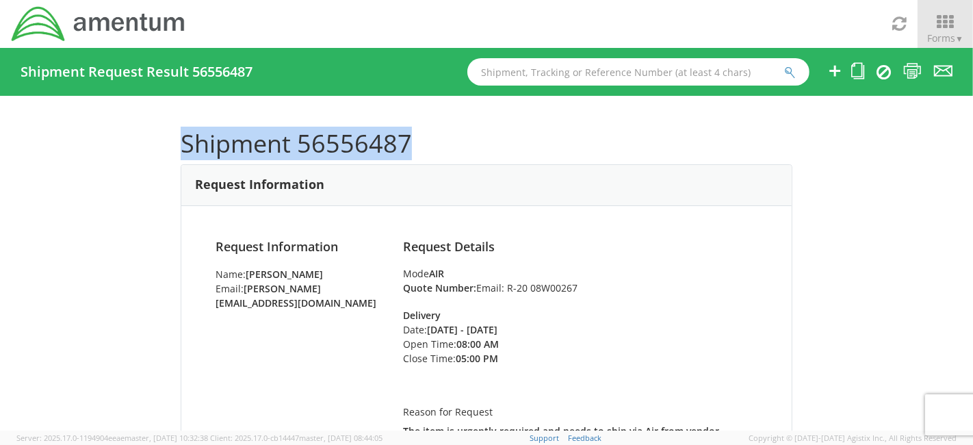
drag, startPoint x: 410, startPoint y: 137, endPoint x: 178, endPoint y: 133, distance: 232.6
click at [181, 133] on h1 "Shipment 56556487" at bounding box center [486, 143] width 611 height 27
copy h1 "Shipment 56556487"
